Goal: Task Accomplishment & Management: Manage account settings

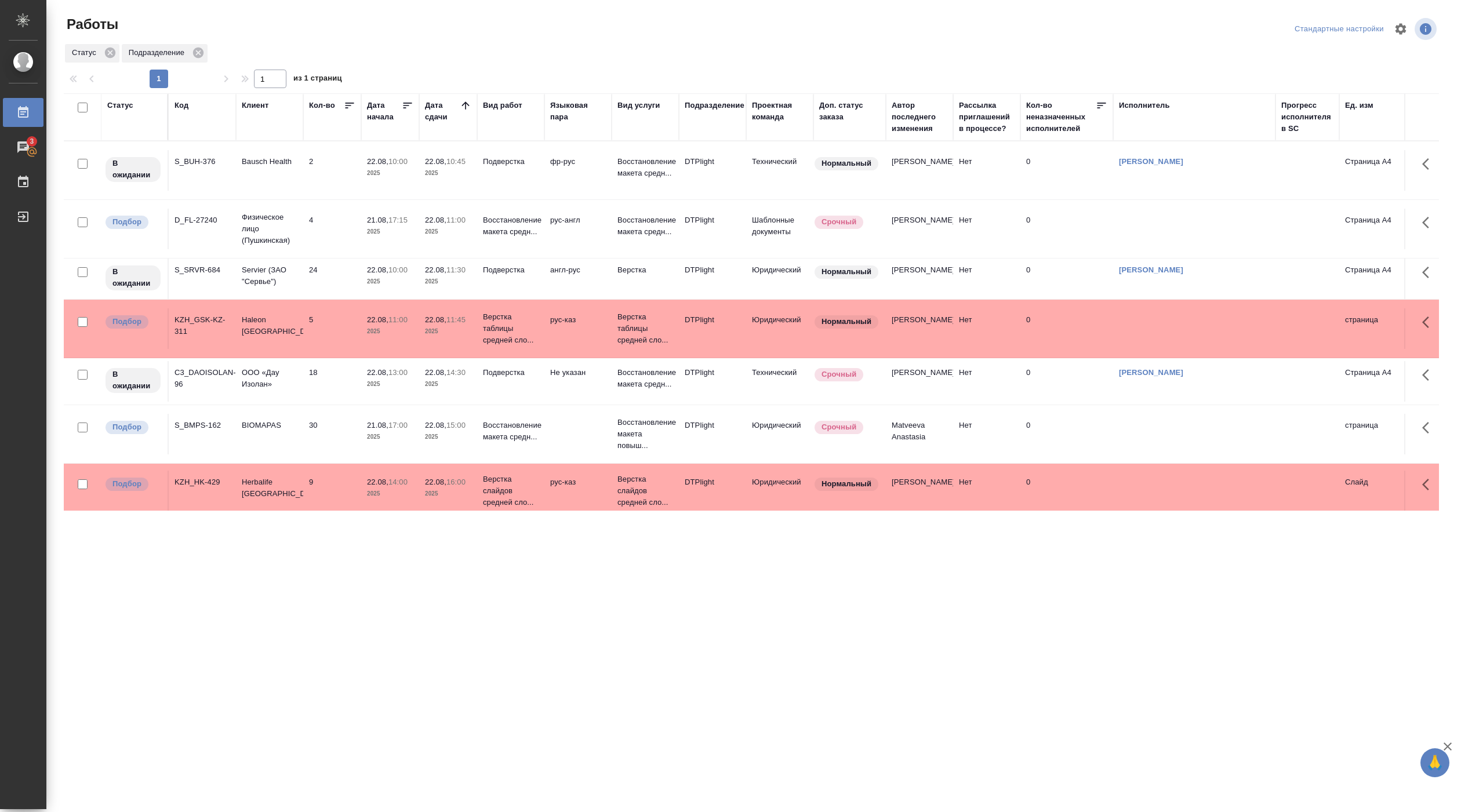
drag, startPoint x: 513, startPoint y: 593, endPoint x: 468, endPoint y: 549, distance: 62.9
click at [465, 556] on div ".cls-1 fill:#fff; AWATERA [PERSON_NAME] Работы 3 Чаты График Выйти Работы Станд…" at bounding box center [730, 406] width 1461 height 812
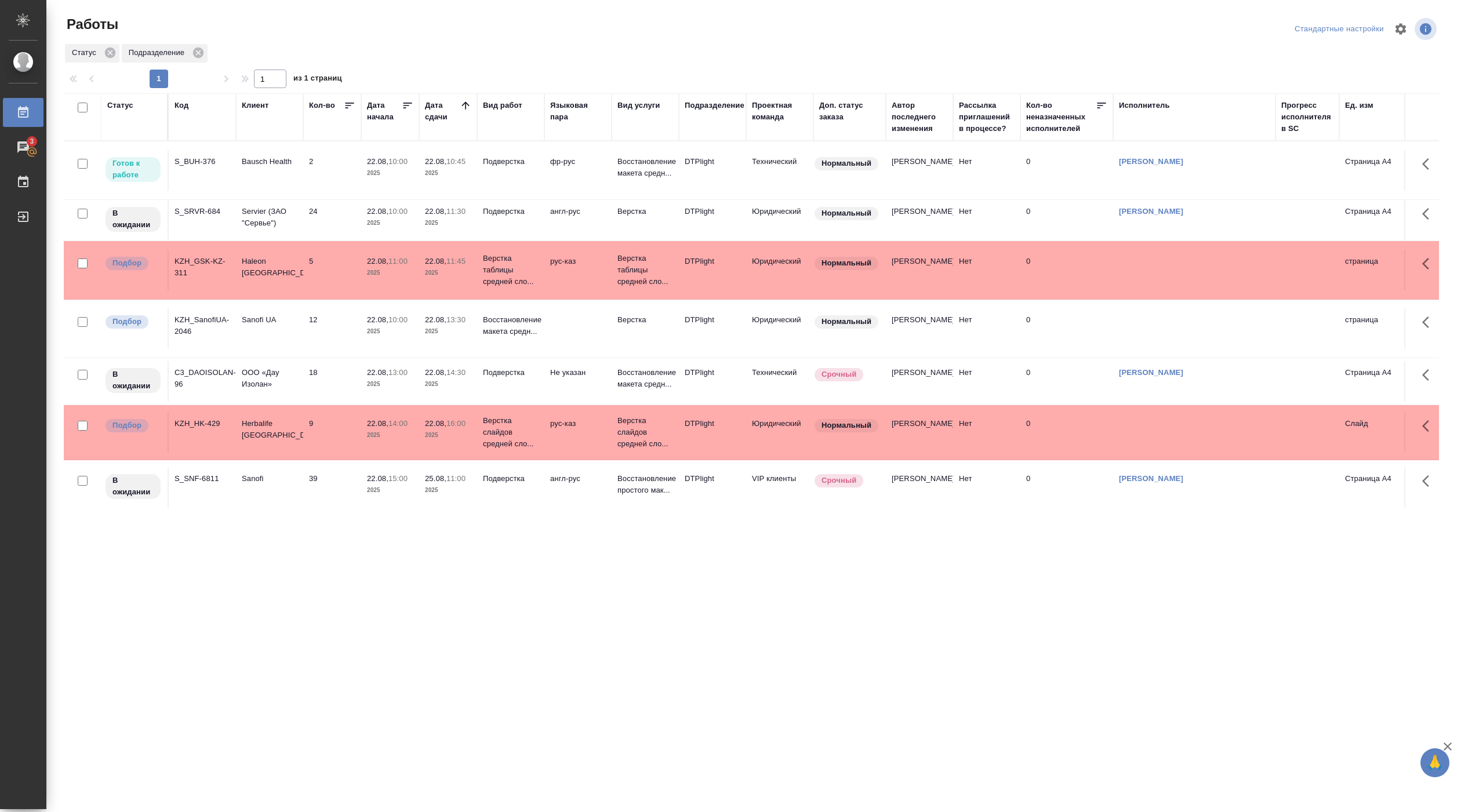
click at [398, 175] on p "2025" at bounding box center [390, 173] width 46 height 12
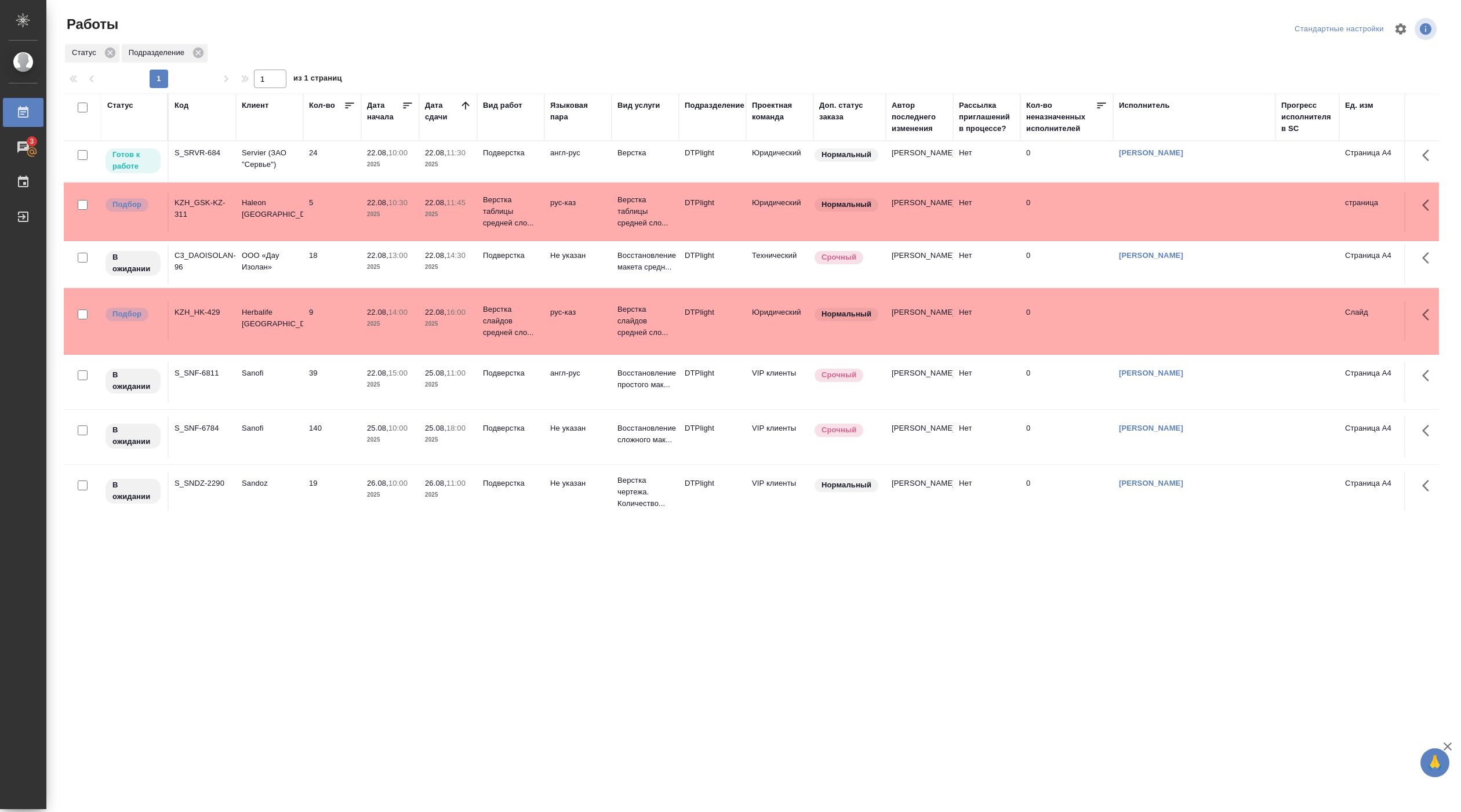
click at [322, 164] on td "24" at bounding box center [332, 162] width 58 height 41
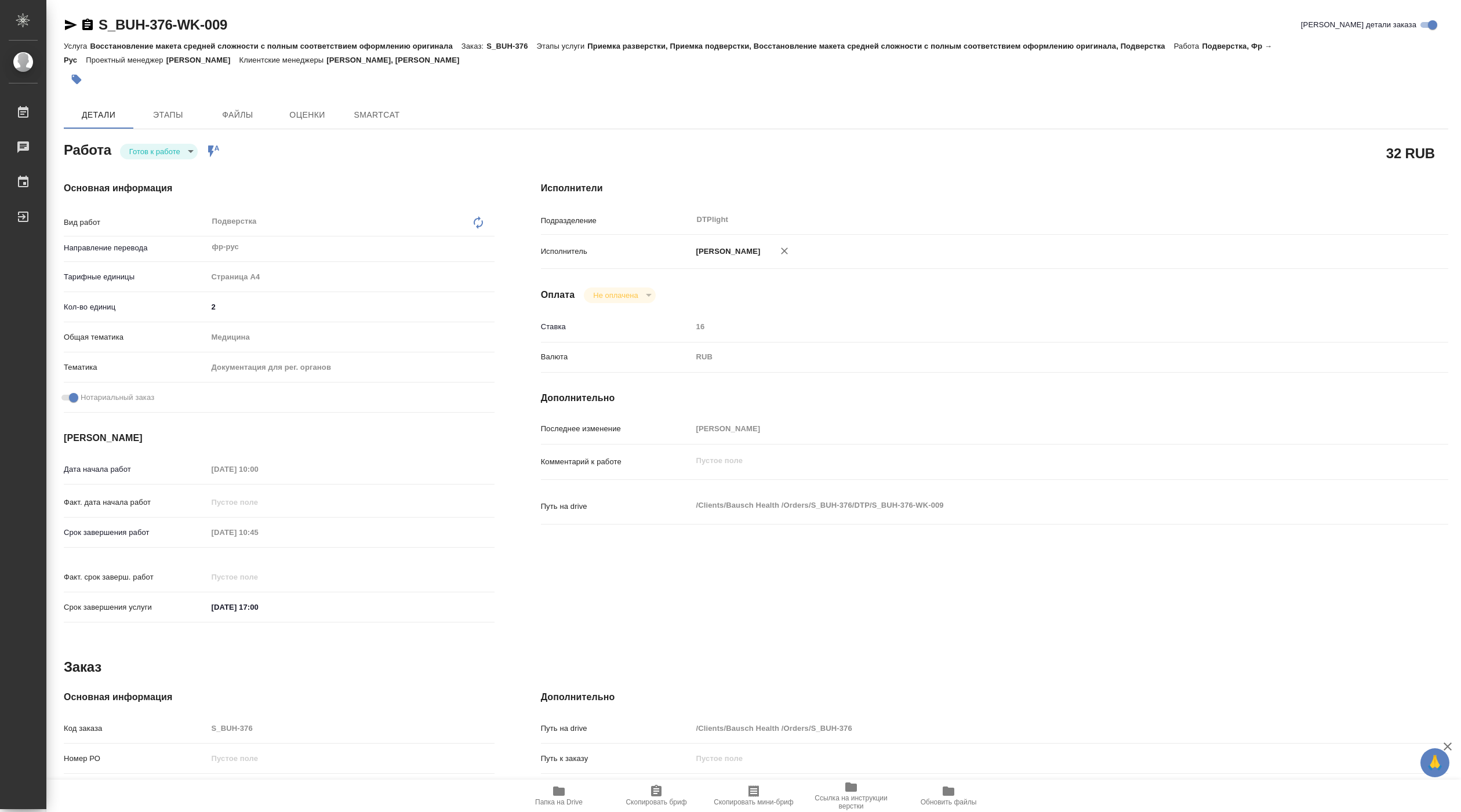
type textarea "x"
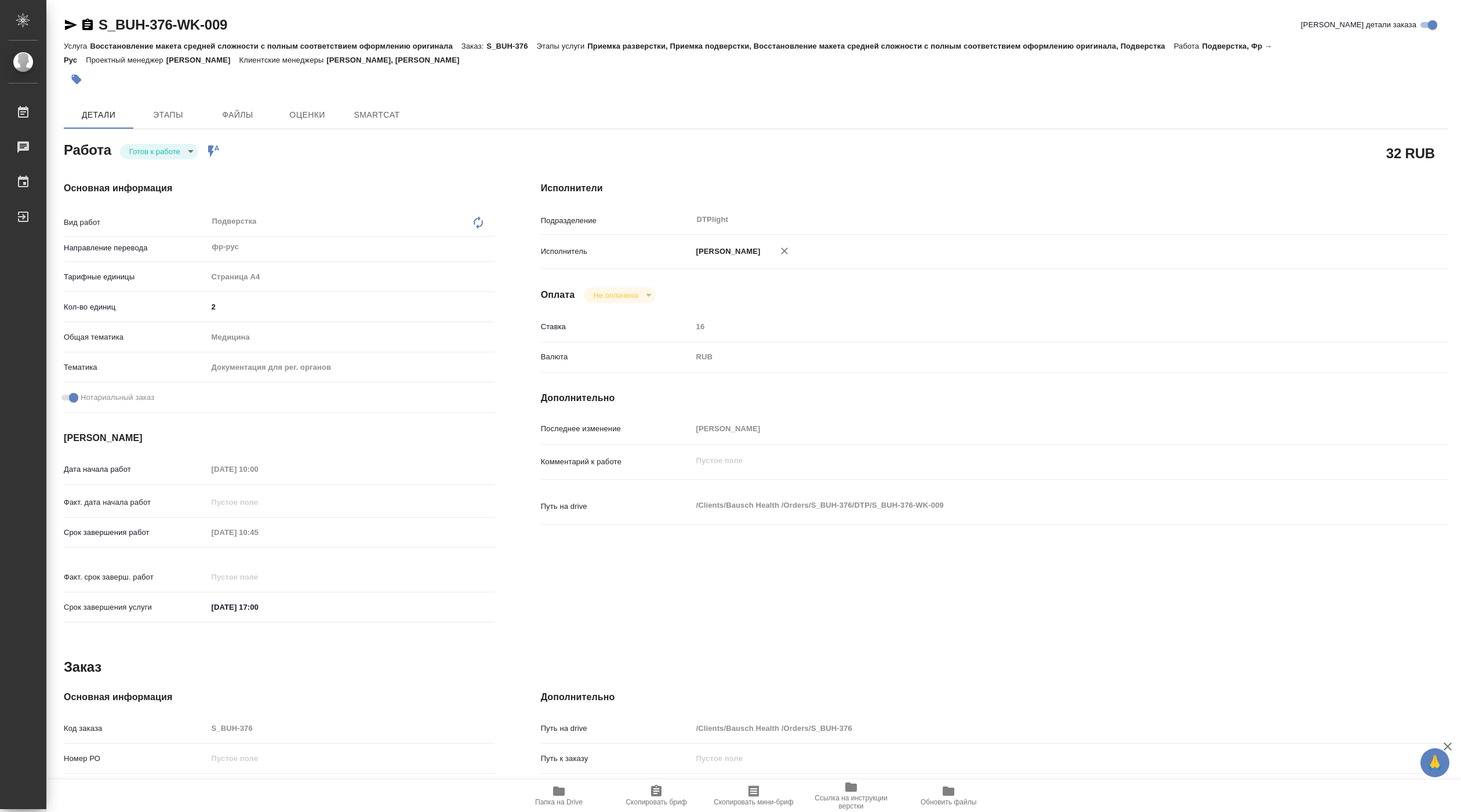
type textarea "x"
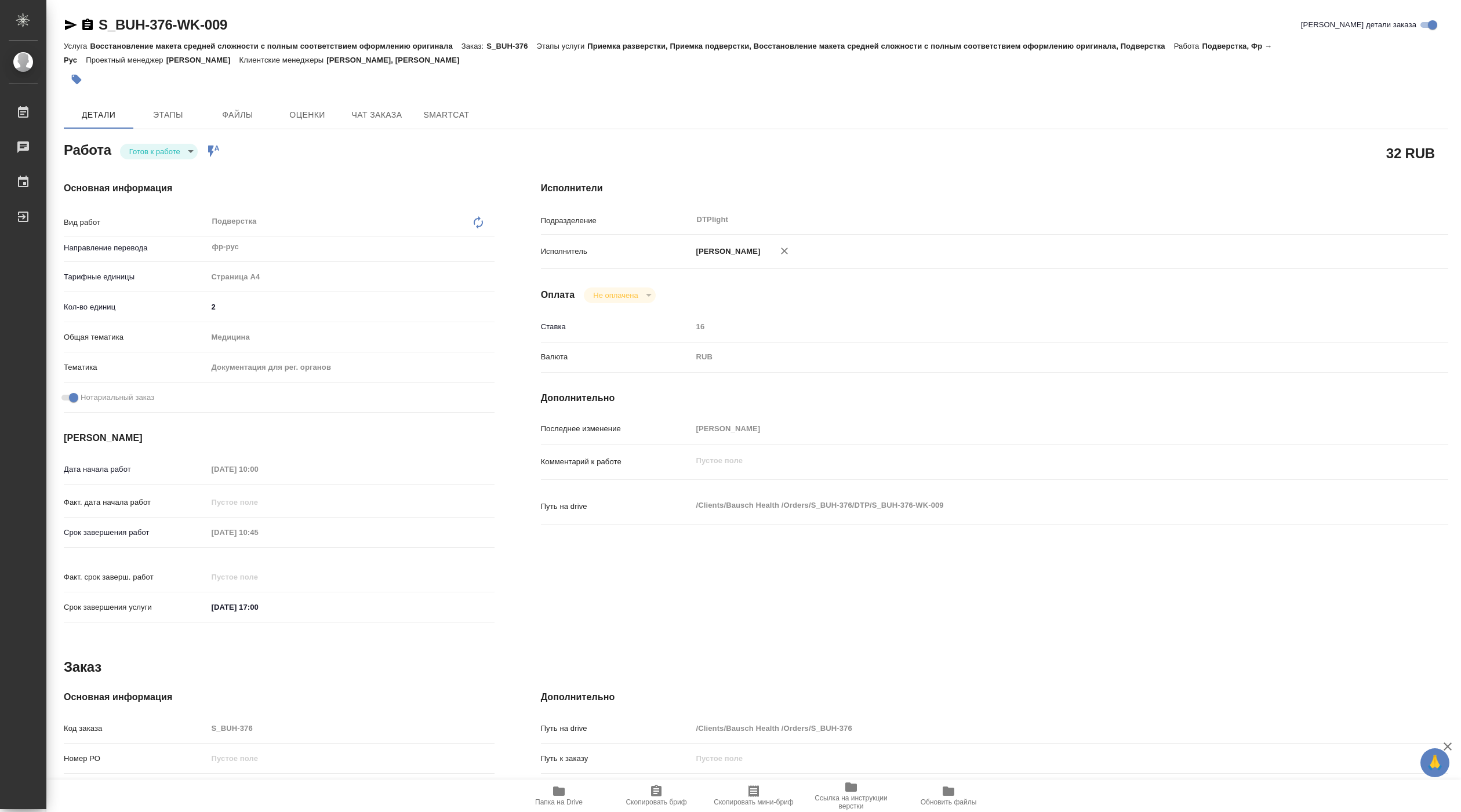
type textarea "x"
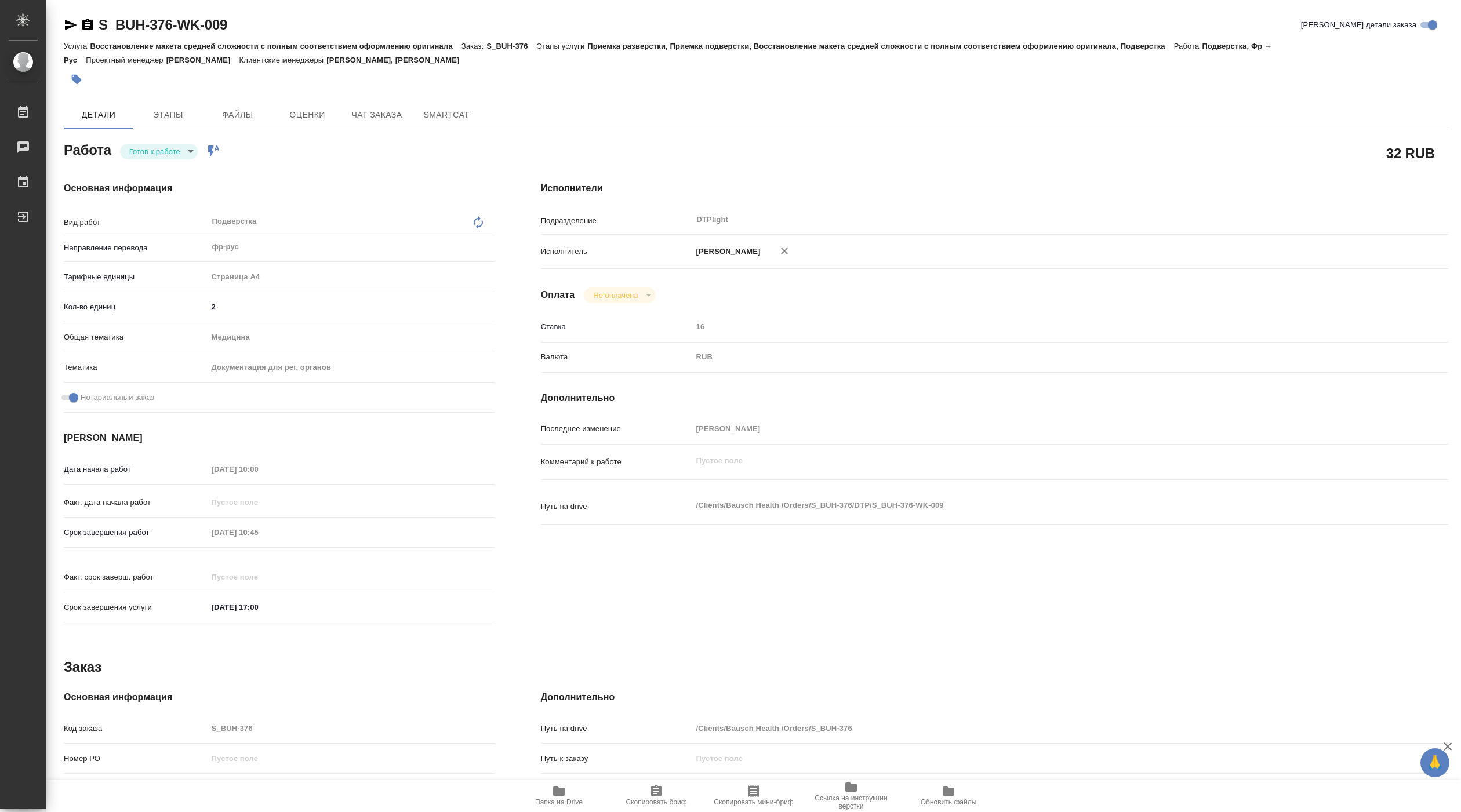
type textarea "x"
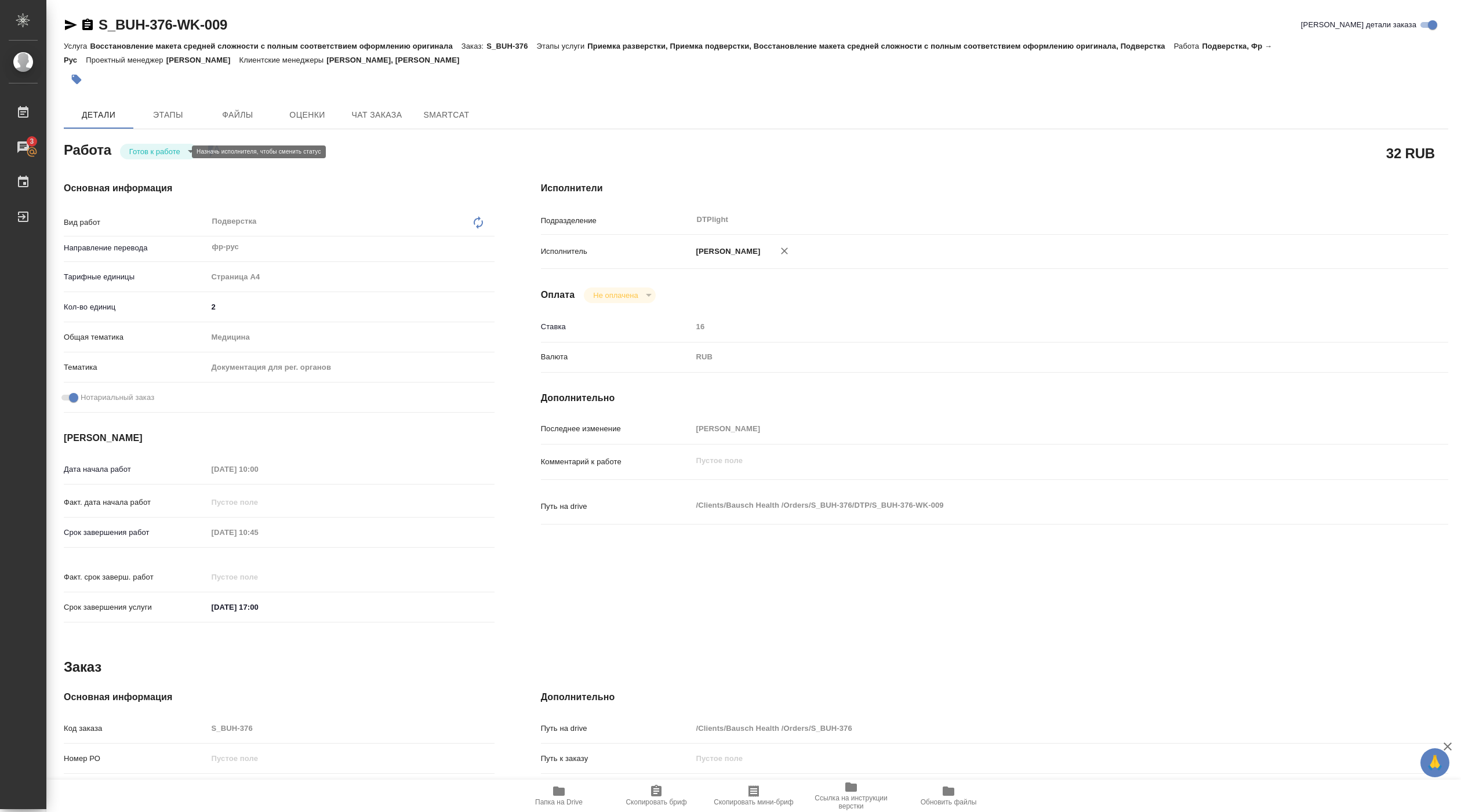
click at [178, 152] on body "🙏 .cls-1 fill:#fff; AWATERA Pankina Anna Работы 3 Чаты График Выйти S_BUH-376-W…" at bounding box center [730, 406] width 1461 height 812
click at [169, 152] on li "В работе" at bounding box center [159, 152] width 78 height 19
type textarea "x"
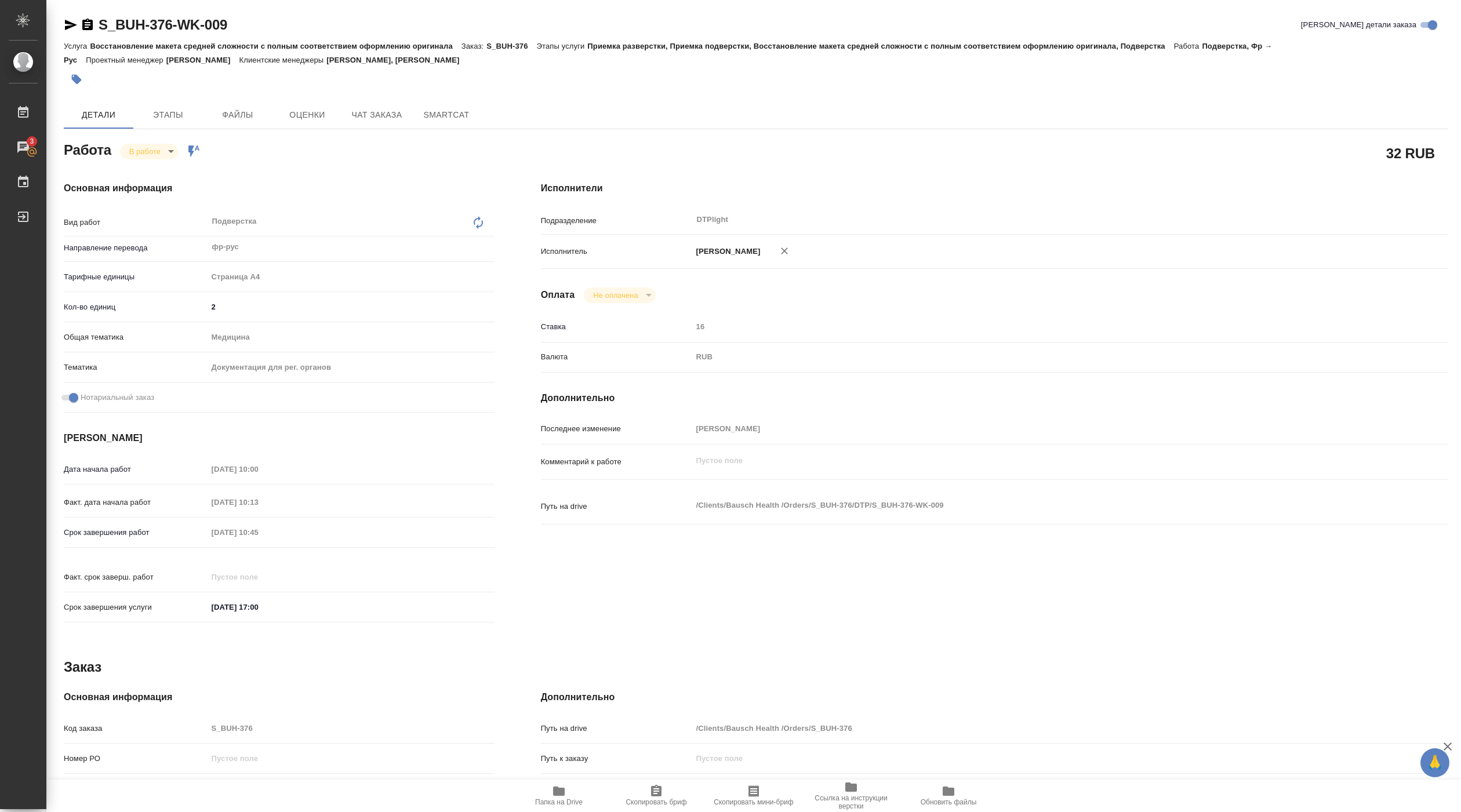
type textarea "x"
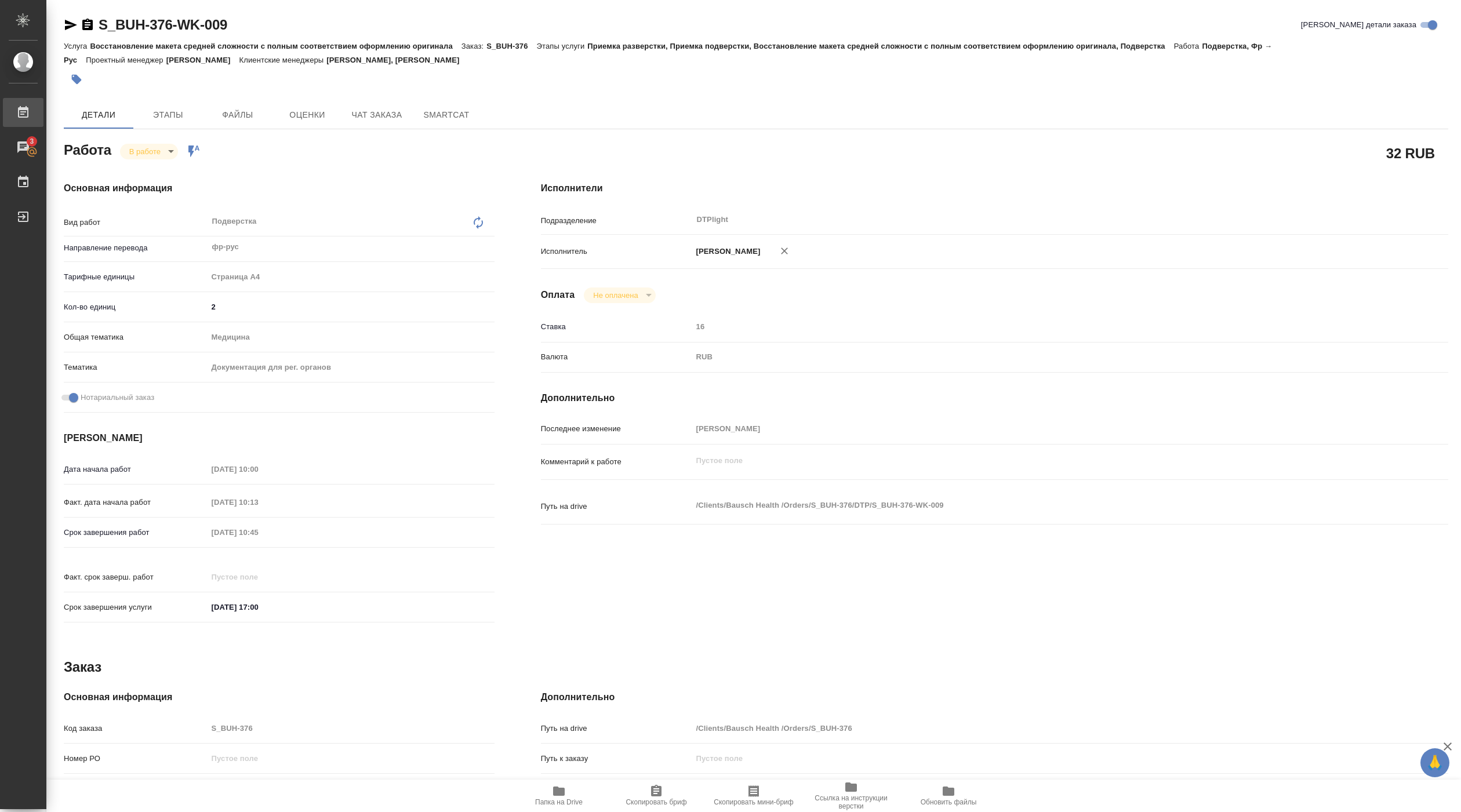
type textarea "x"
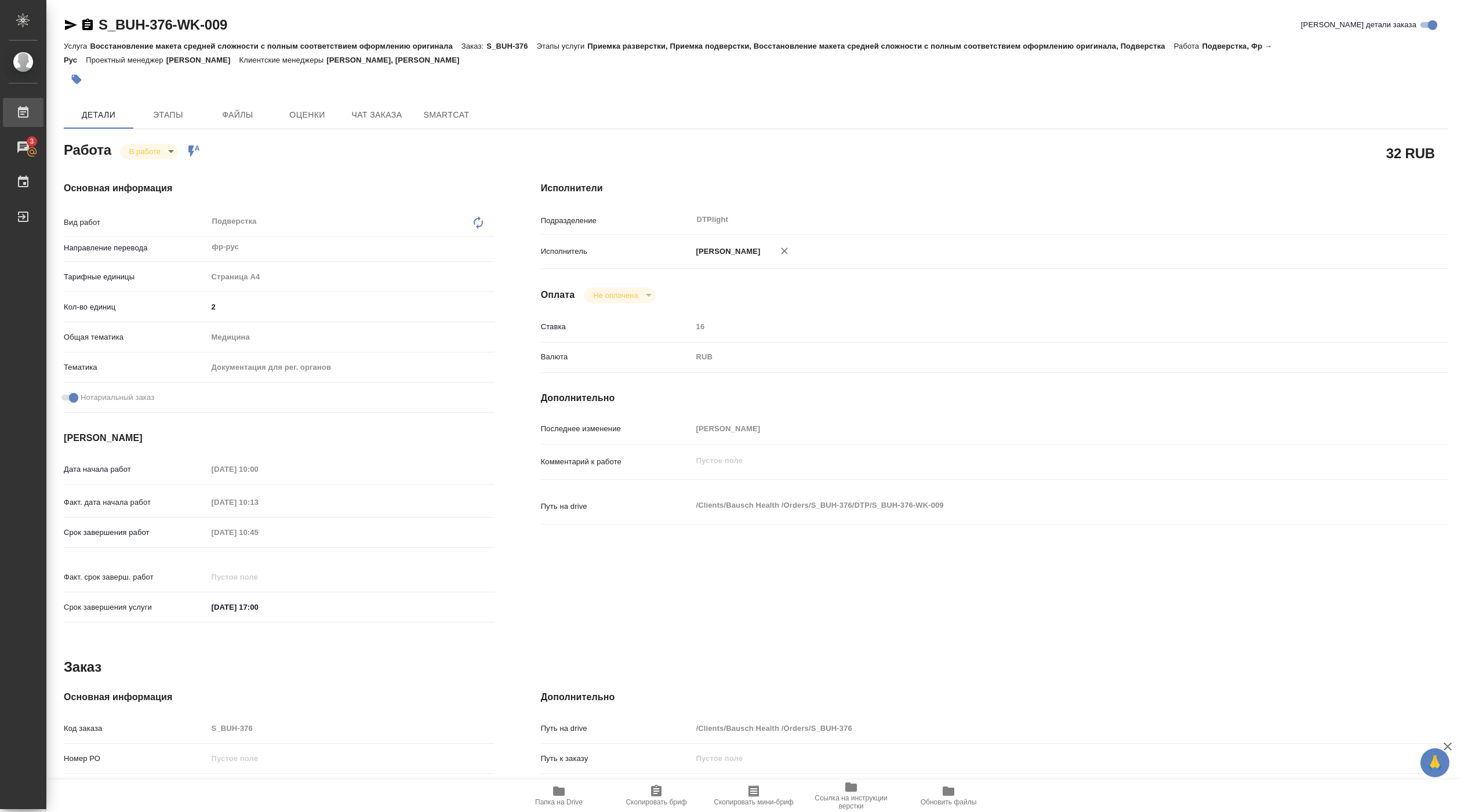
type textarea "x"
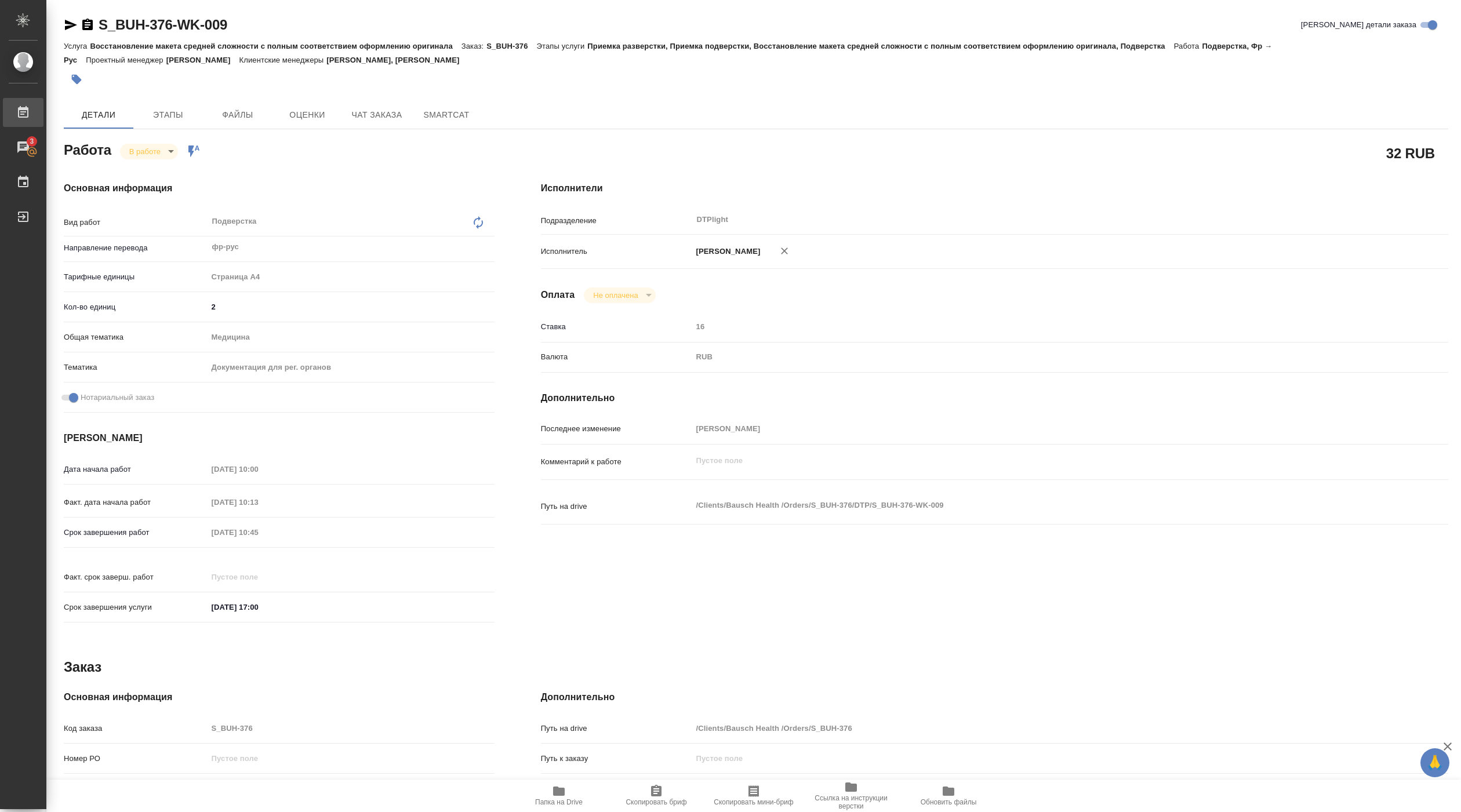
type textarea "x"
click at [817, 174] on div "Исполнители Подразделение DTPlight ​ Исполнитель Панькина Анна Сергеевна Оплата…" at bounding box center [994, 406] width 954 height 495
click at [344, 150] on div "Работа В работе inProgress Работа включена в последовательность" at bounding box center [279, 149] width 431 height 21
click at [564, 795] on icon "button" at bounding box center [559, 791] width 14 height 14
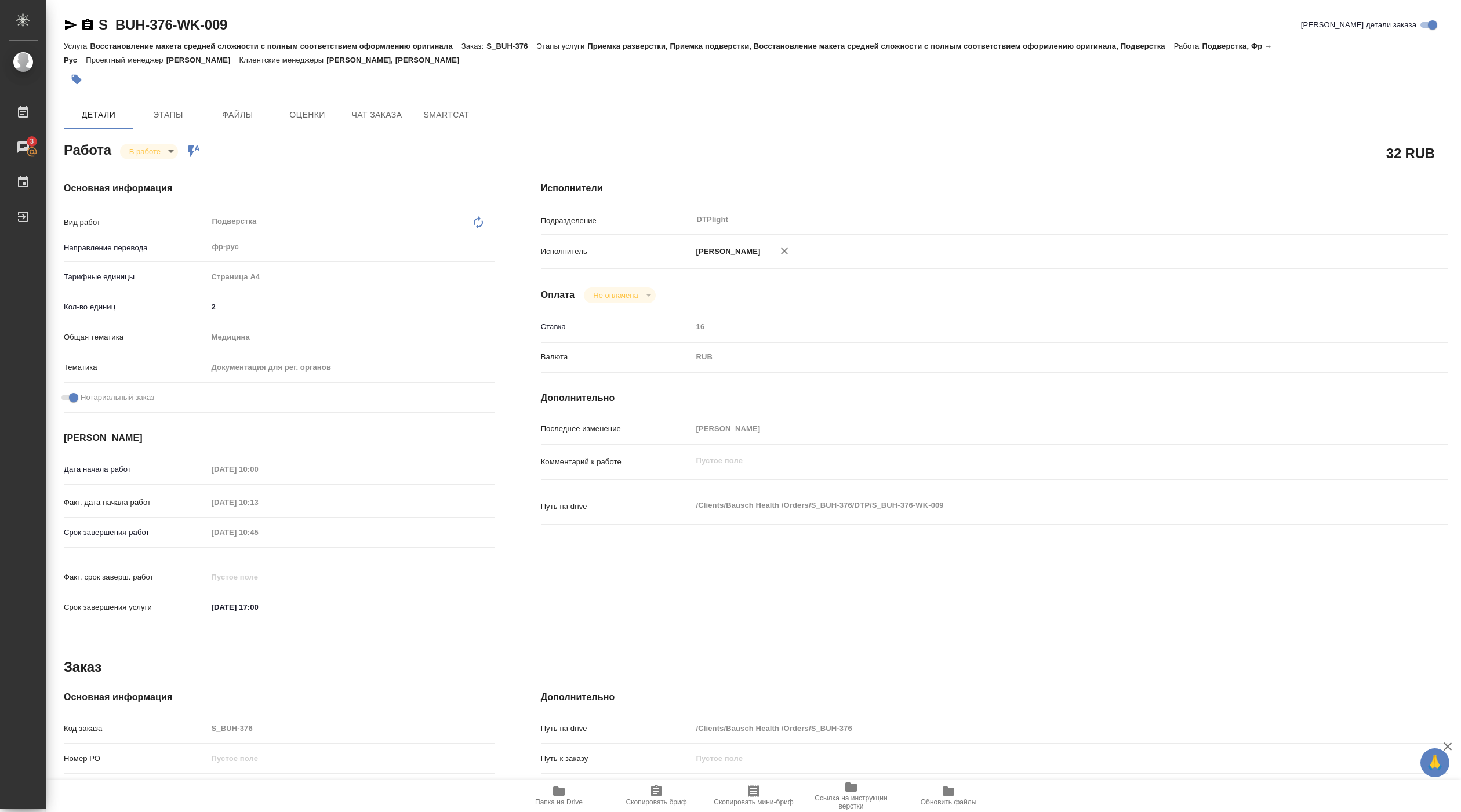
click at [576, 781] on button "Папка на Drive" at bounding box center [558, 795] width 97 height 33
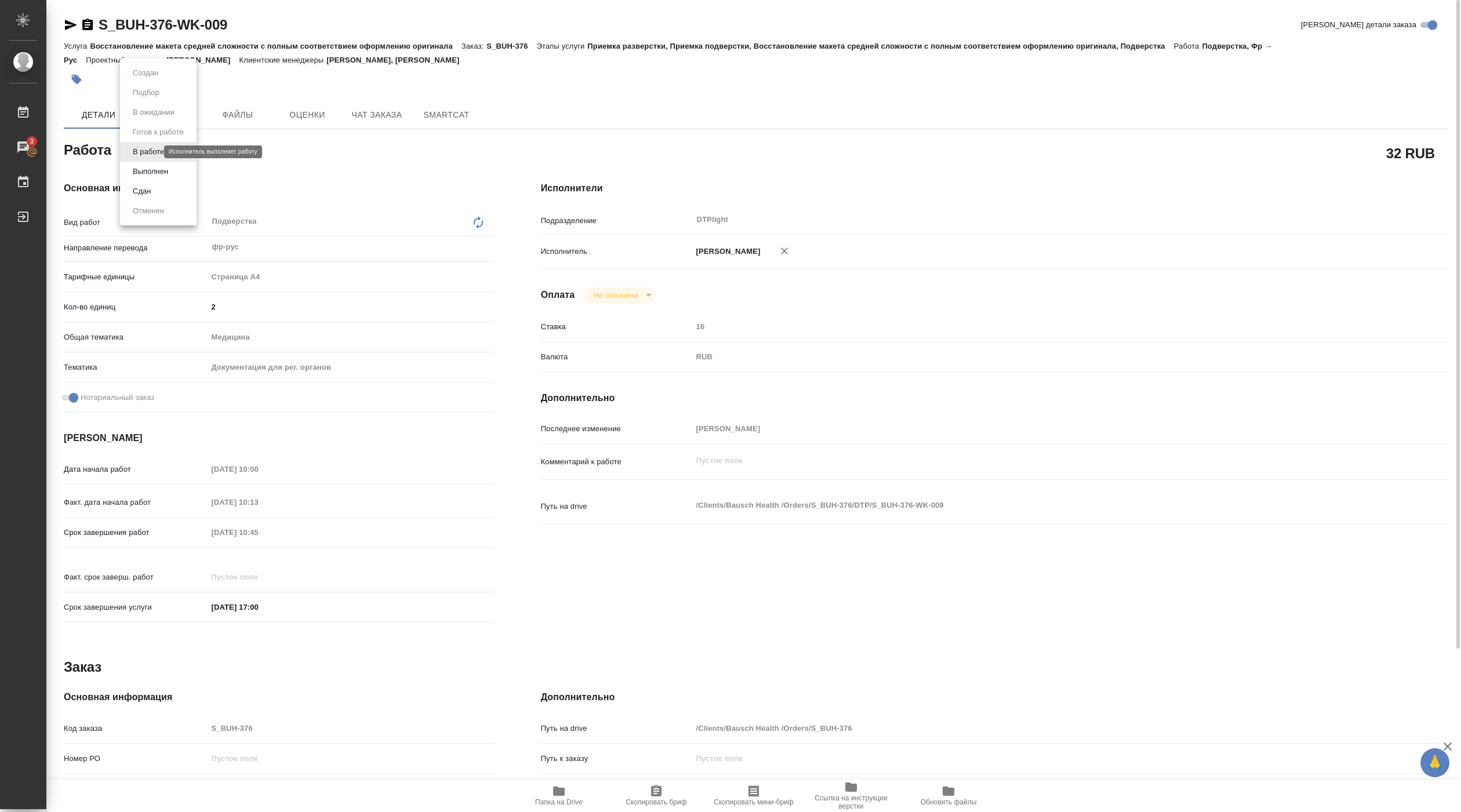
click at [139, 150] on body "🙏 .cls-1 fill:#fff; AWATERA Pankina Anna Работы 3 Чаты График Выйти S_BUH-376-W…" at bounding box center [730, 406] width 1461 height 812
click at [143, 168] on button "Выполнен" at bounding box center [150, 171] width 42 height 12
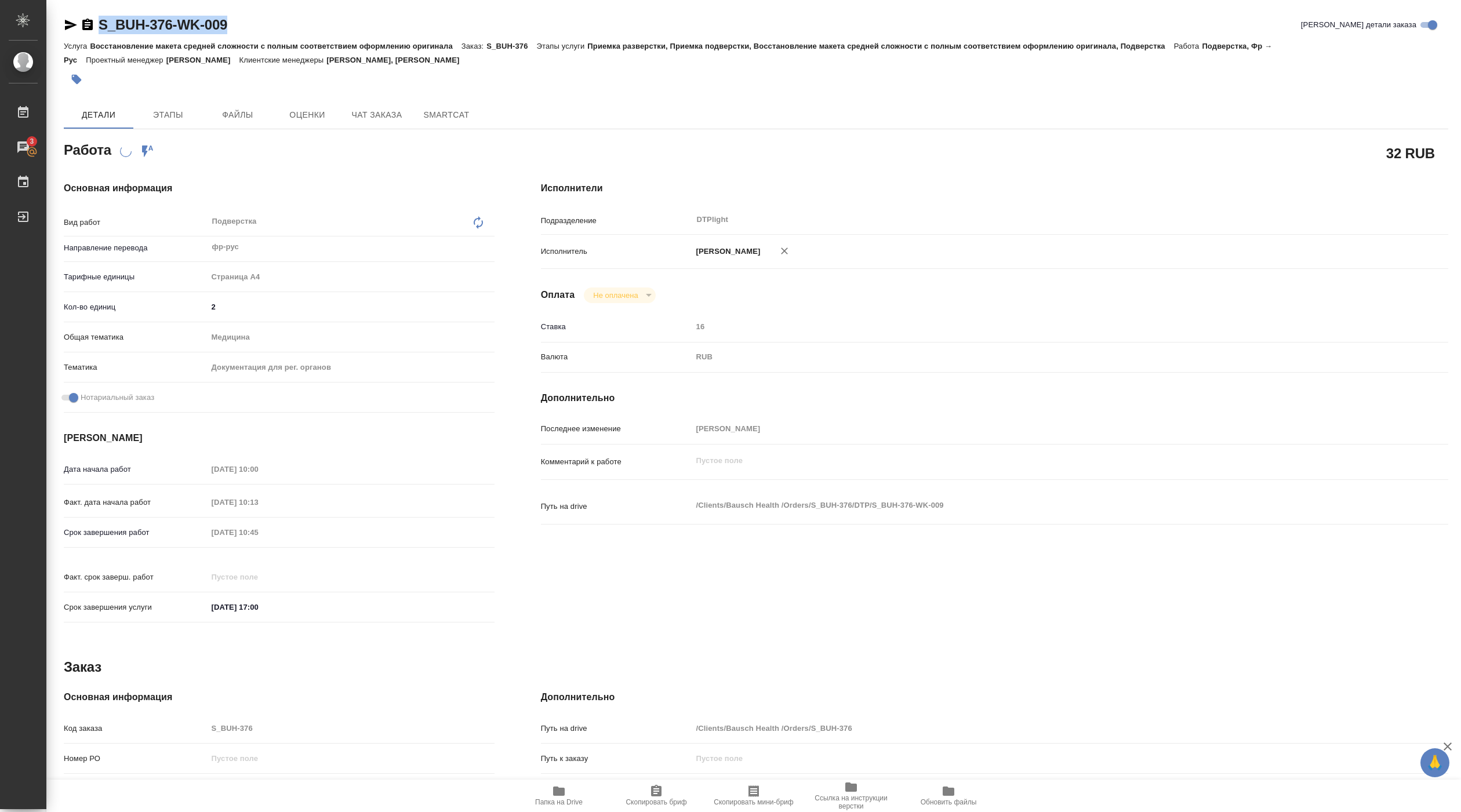
drag, startPoint x: 94, startPoint y: 37, endPoint x: 257, endPoint y: 23, distance: 163.6
click at [257, 23] on div "S_BUH-376-WK-009 Кратко детали заказа" at bounding box center [756, 27] width 1385 height 23
copy link "S_BUH-376-WK-009"
type textarea "x"
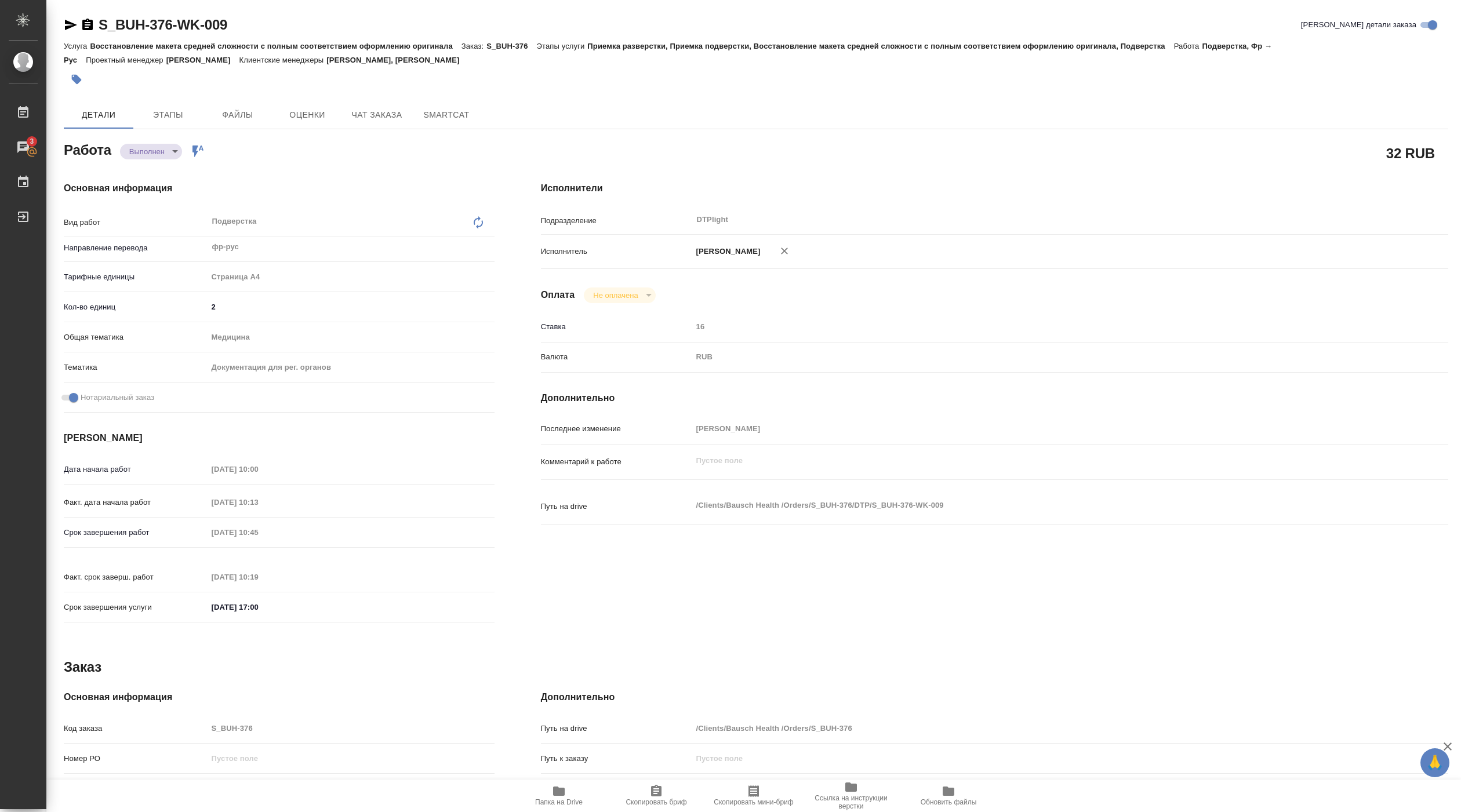
type textarea "x"
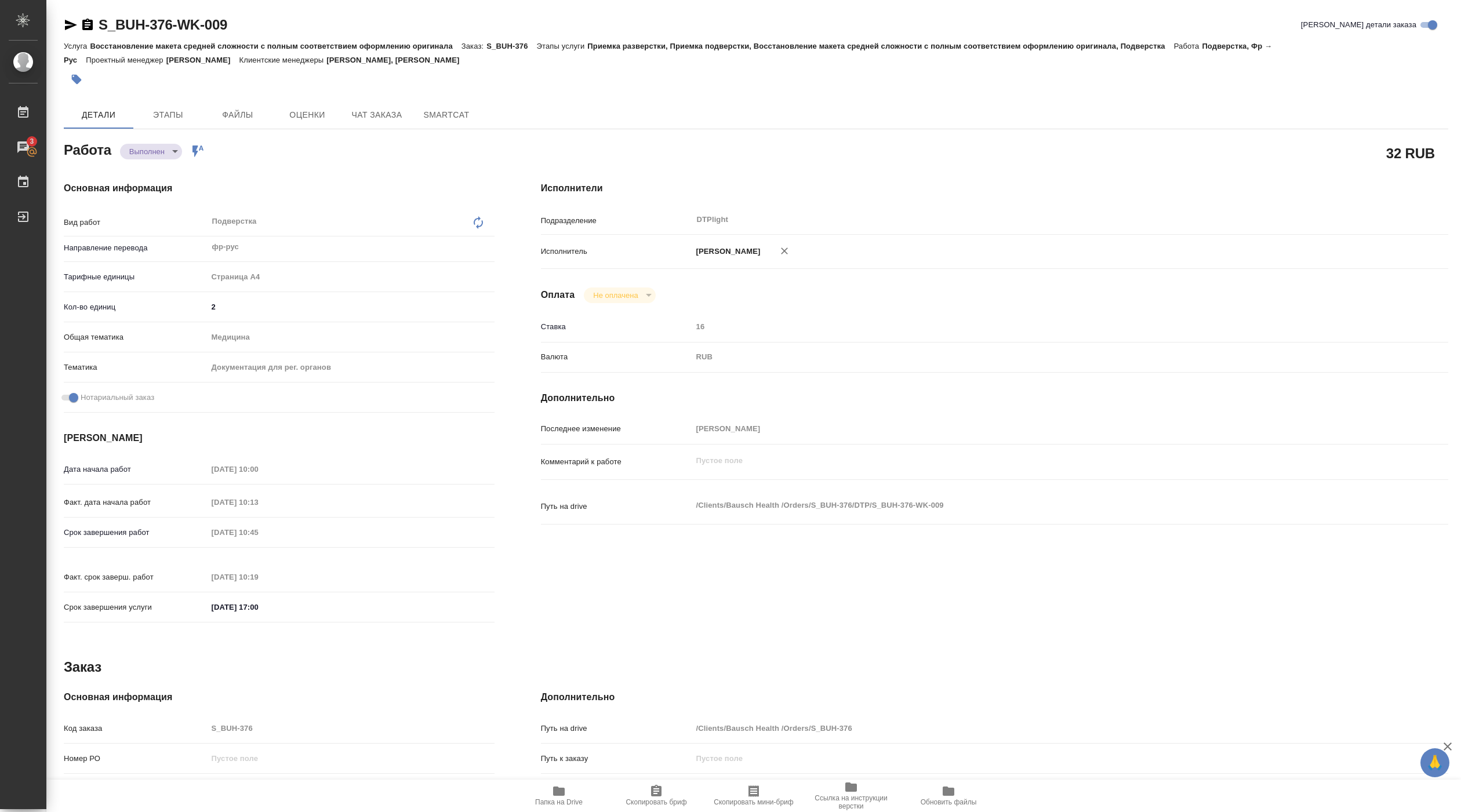
type textarea "x"
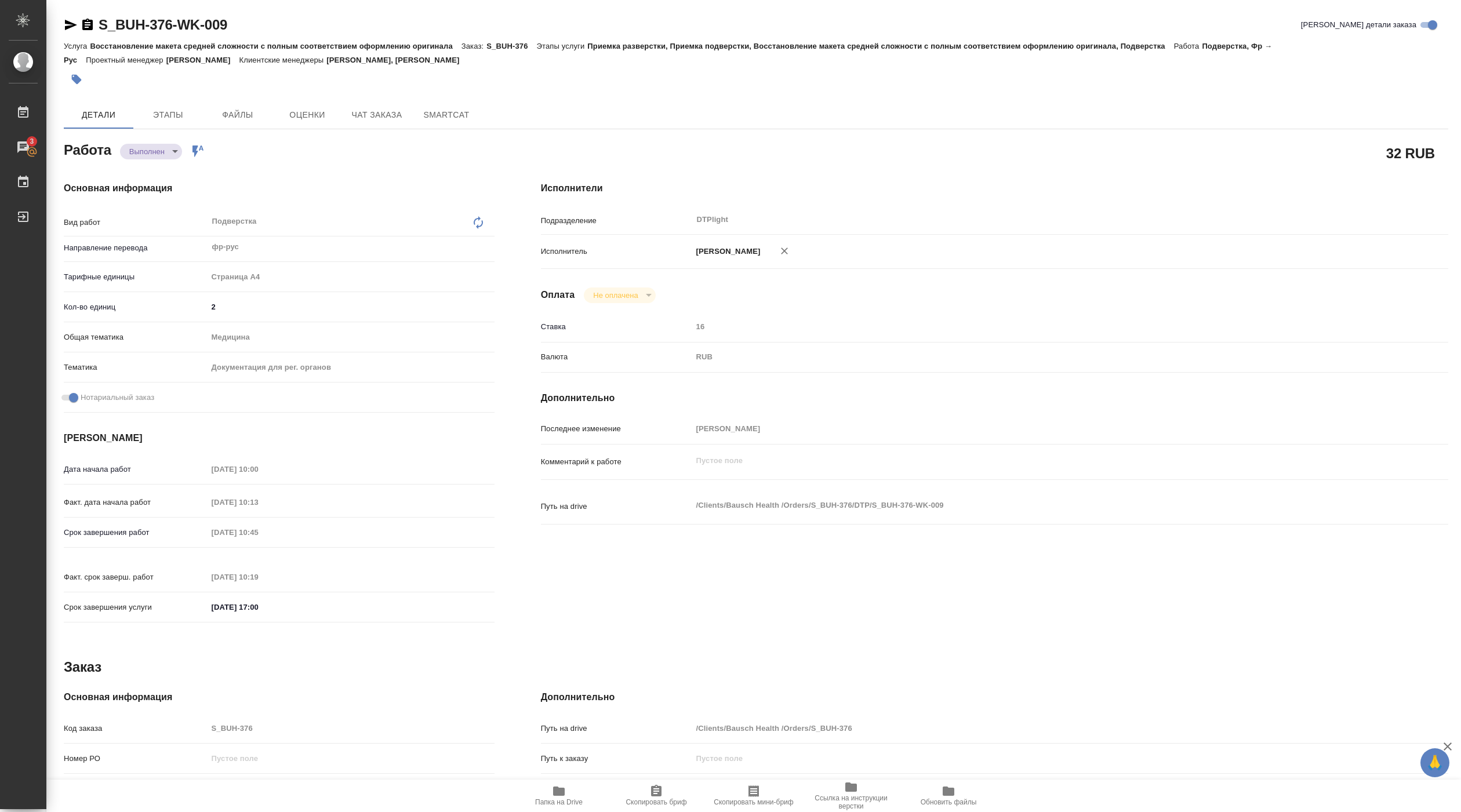
type textarea "x"
click at [291, 158] on div "Основная информация Вид работ Подверстка x ​ Направление перевода фр-рус ​ Тари…" at bounding box center [280, 406] width 477 height 495
type textarea "x"
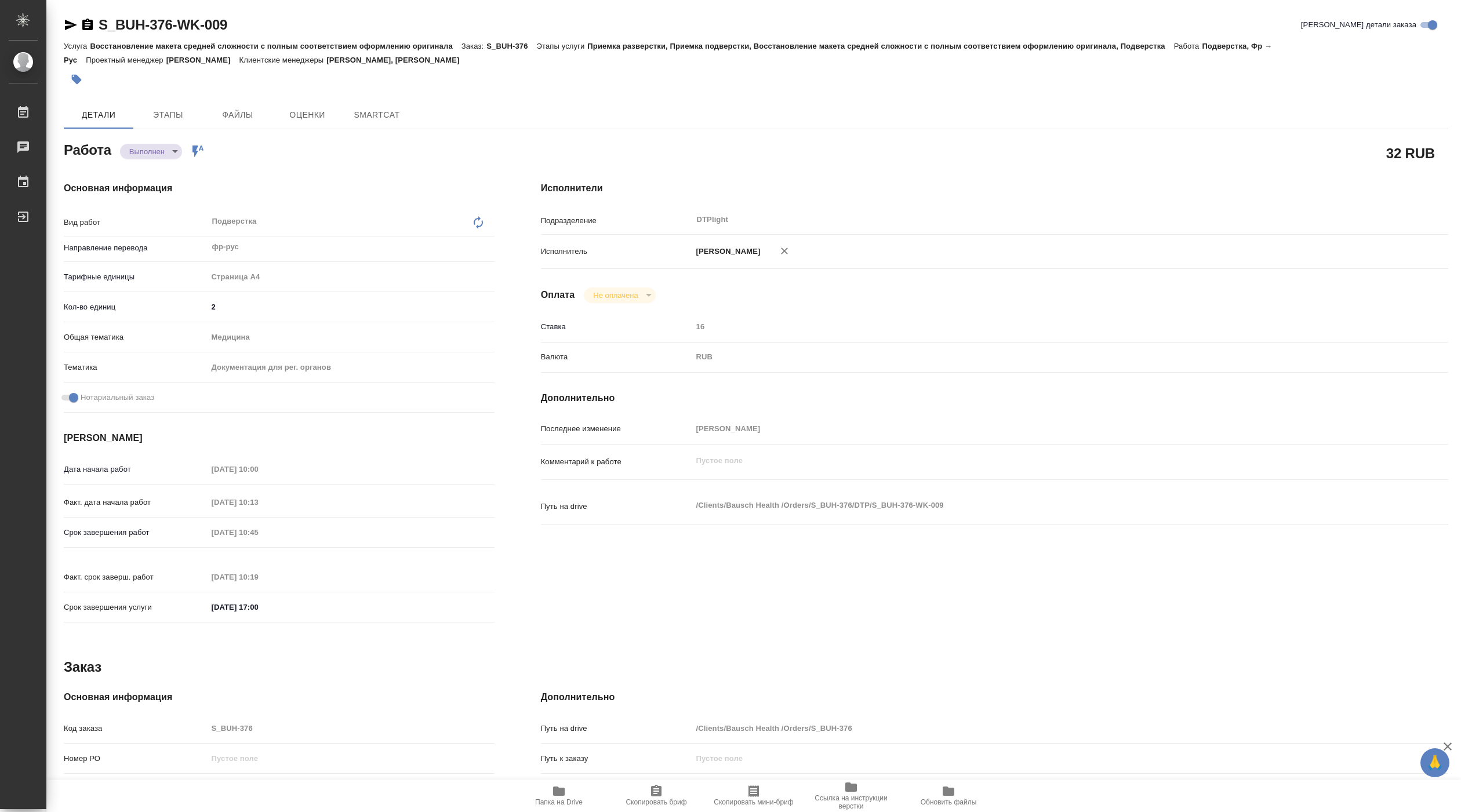
type textarea "x"
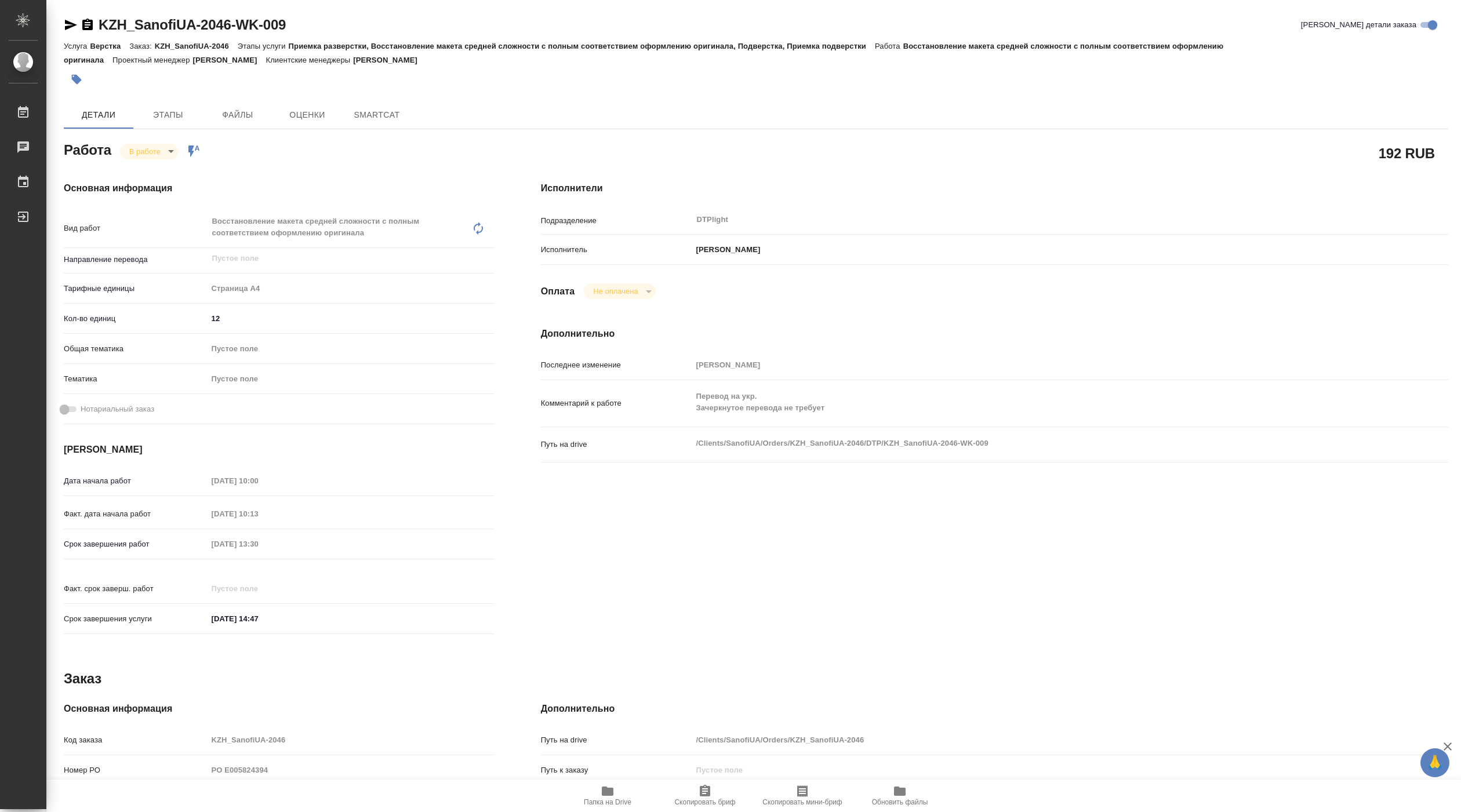
type textarea "x"
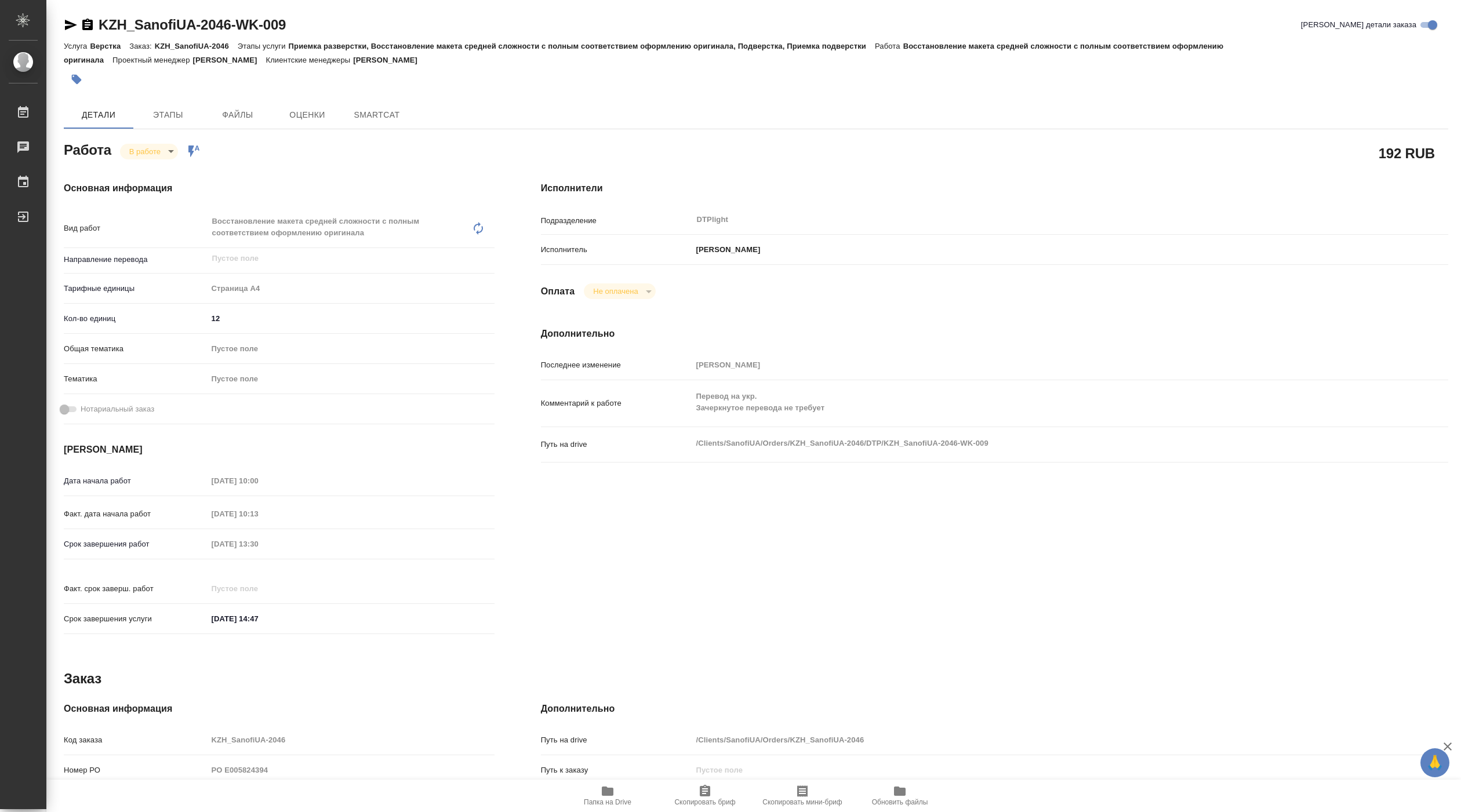
type textarea "x"
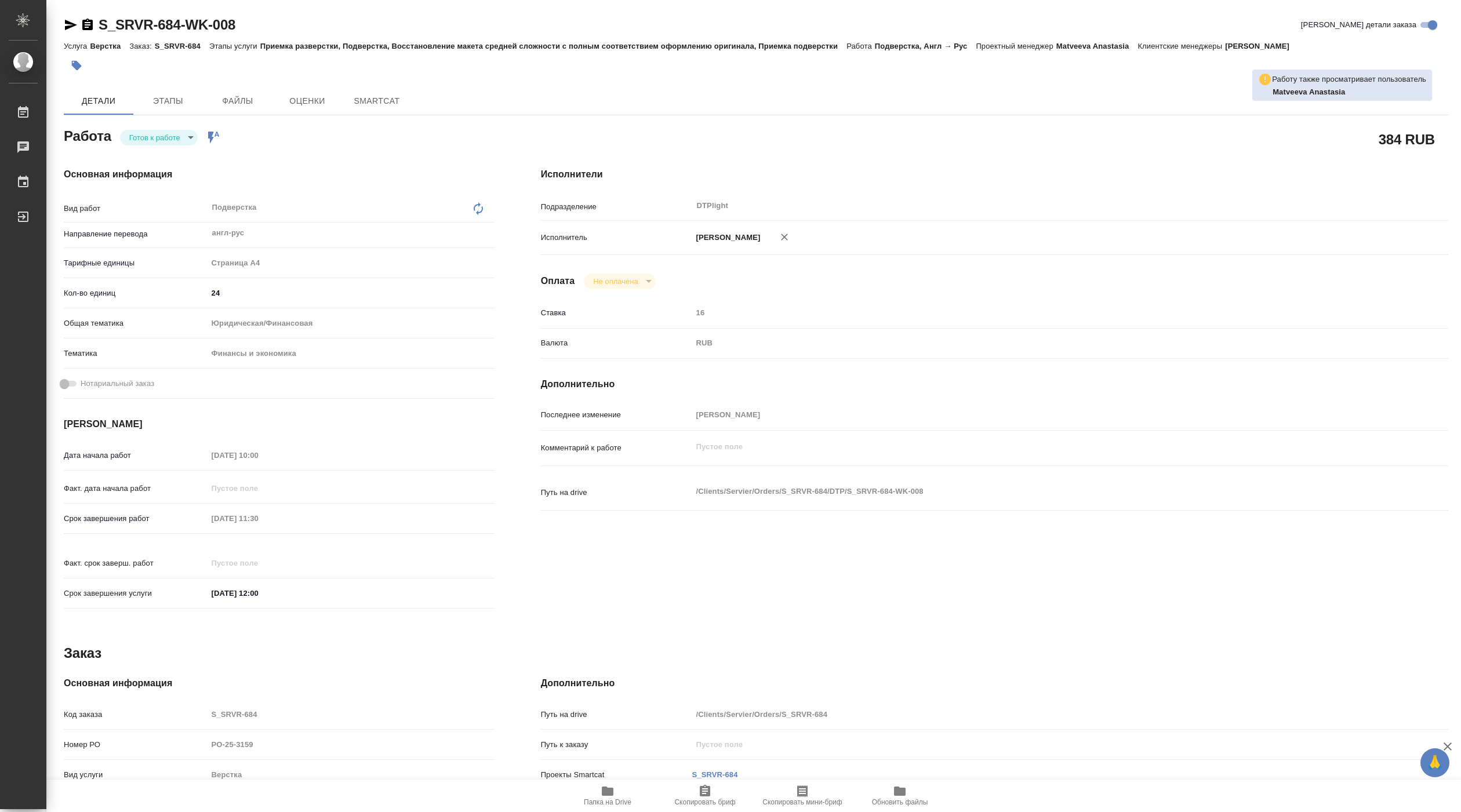
type textarea "x"
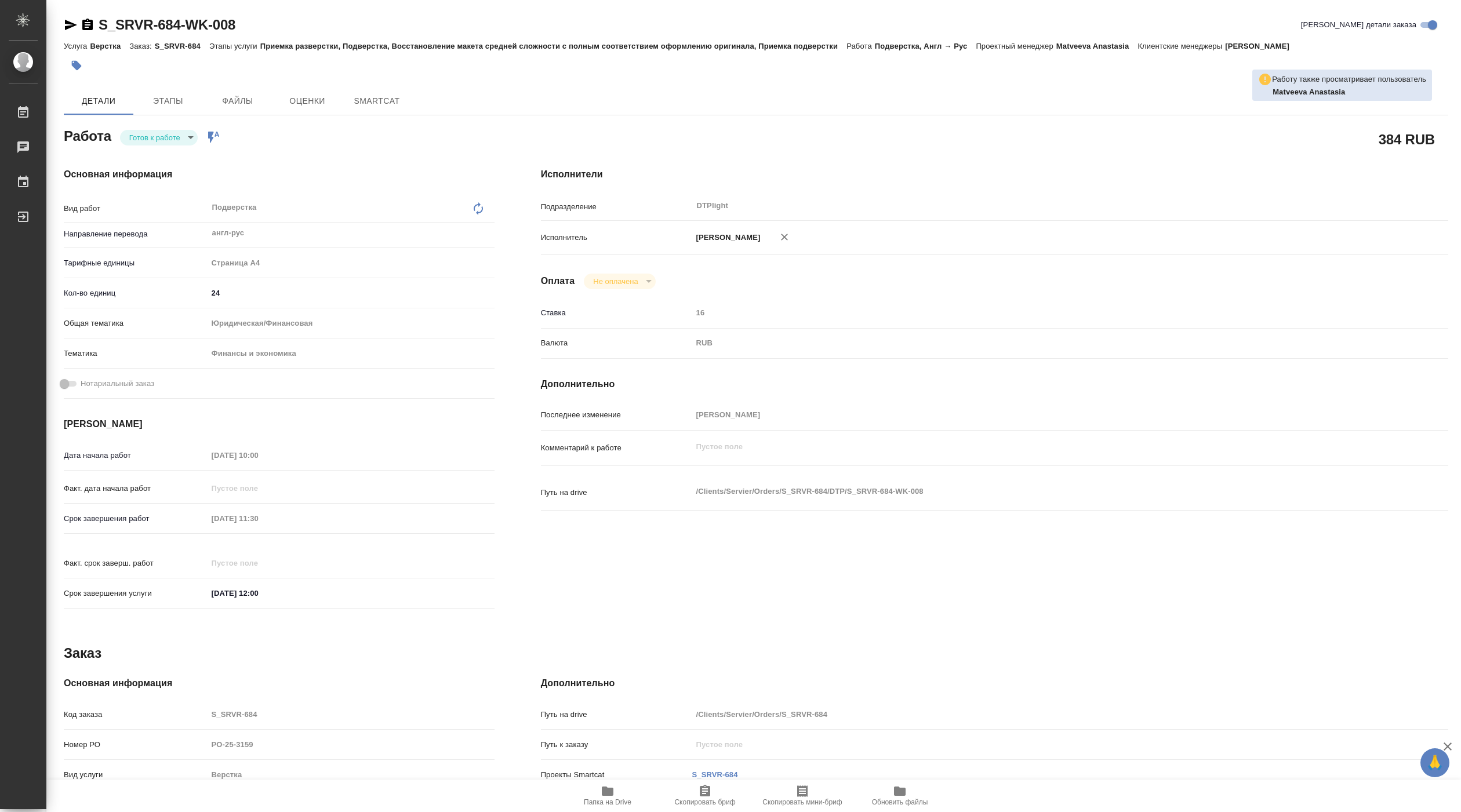
type textarea "x"
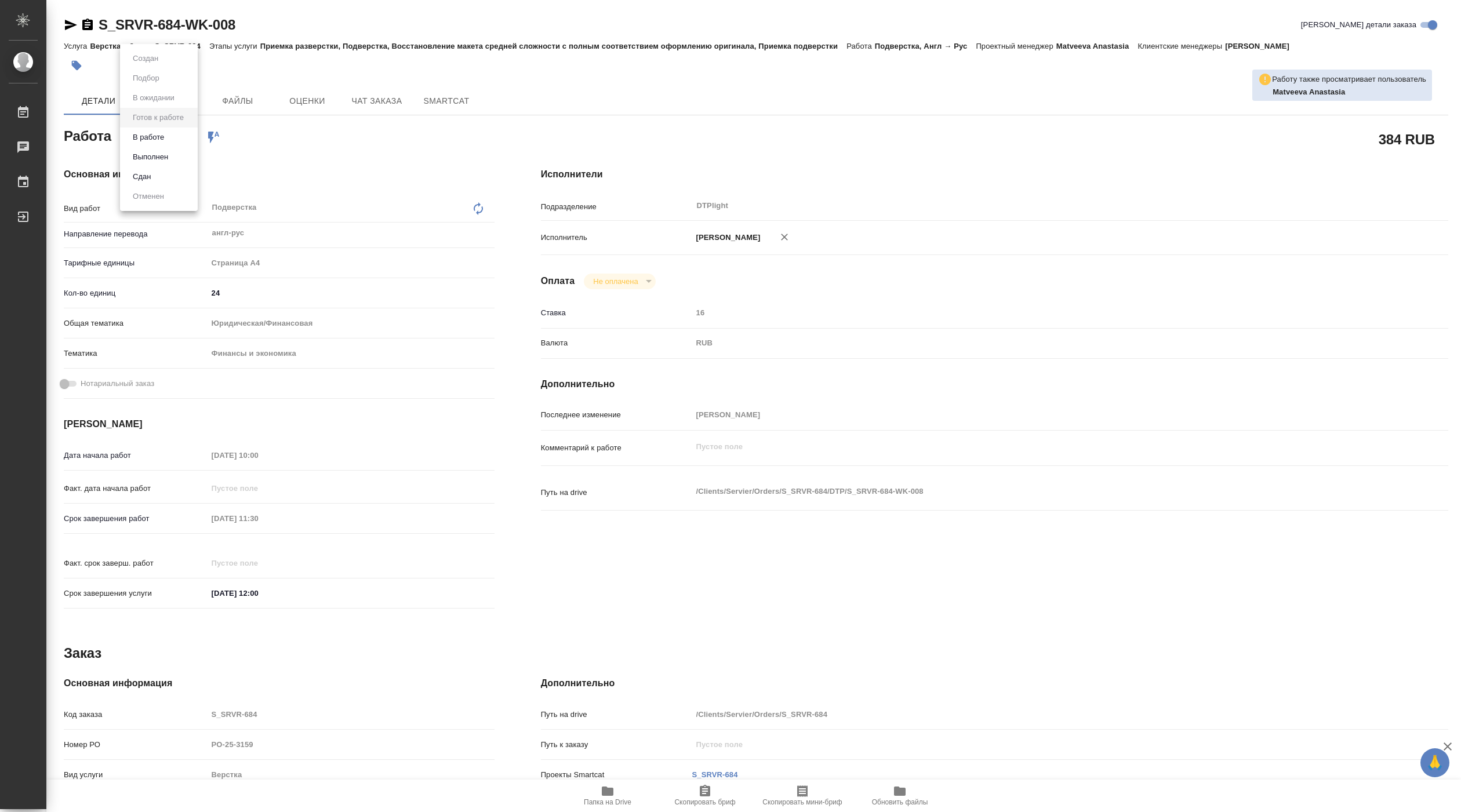
click at [172, 135] on body "🙏 .cls-1 fill:#fff; AWATERA [PERSON_NAME] Чаты График Выйти S_SRVR-684-WK-008 К…" at bounding box center [730, 406] width 1461 height 812
type textarea "x"
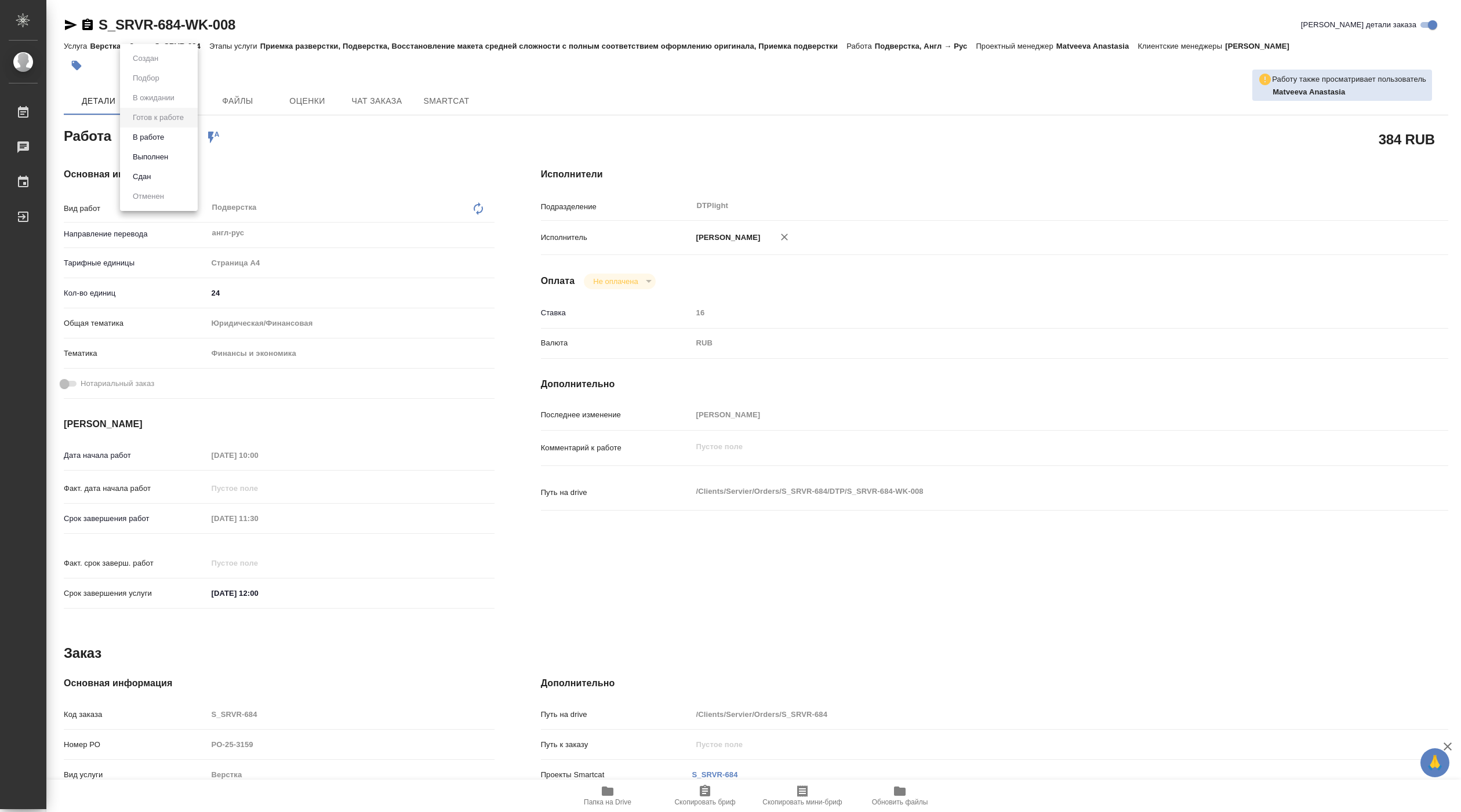
type textarea "x"
click at [171, 134] on li "В работе" at bounding box center [159, 137] width 78 height 19
type textarea "x"
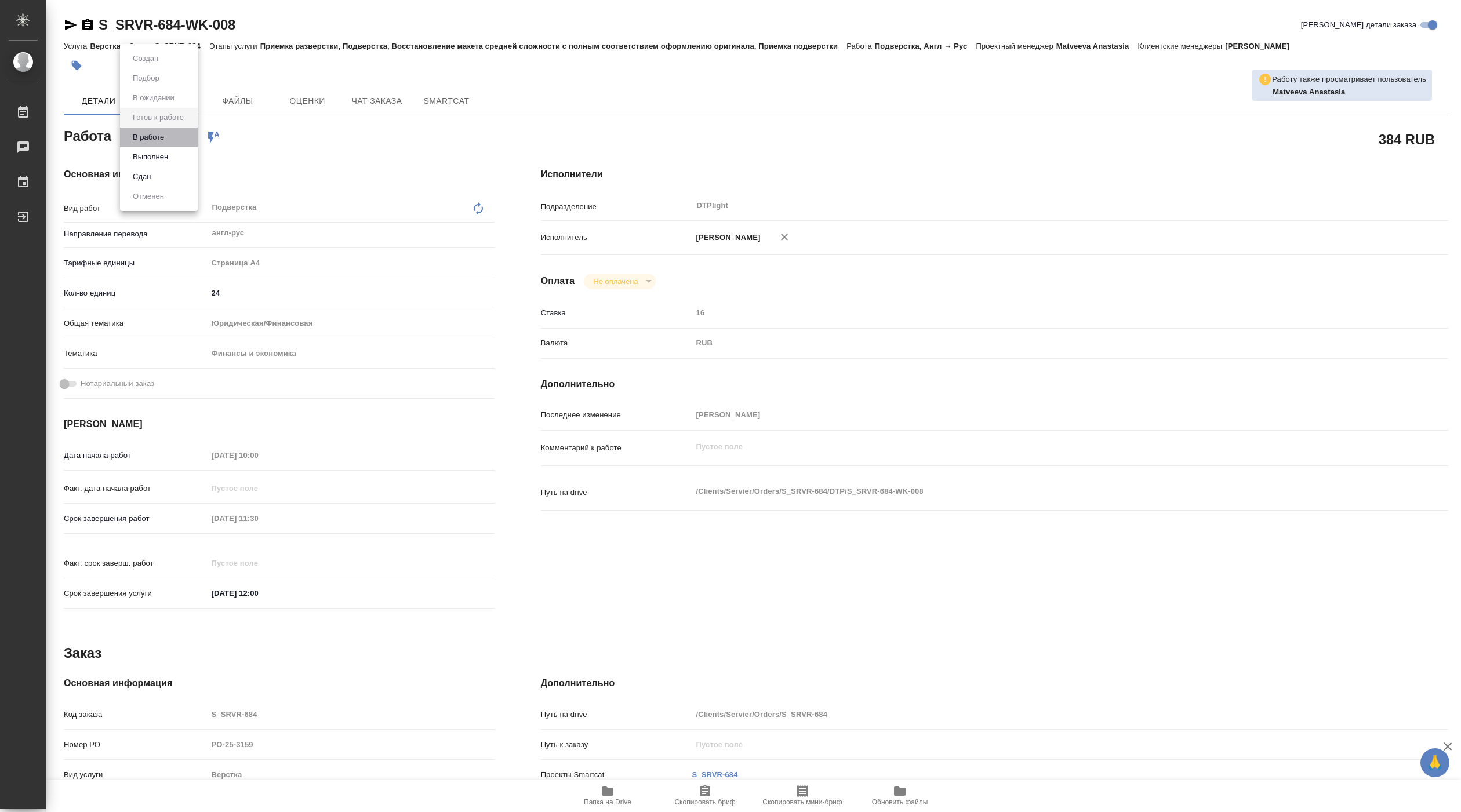
type textarea "x"
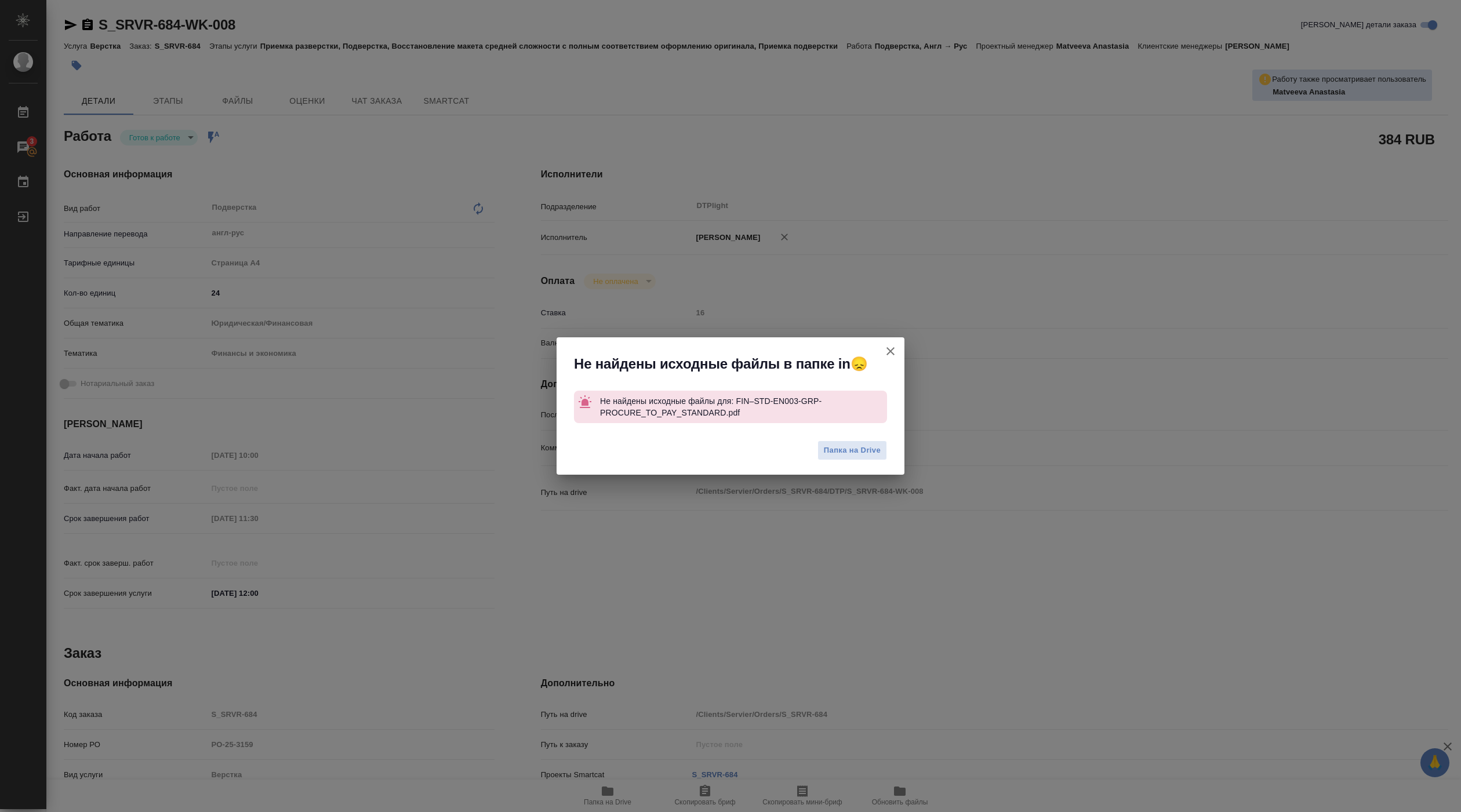
type textarea "x"
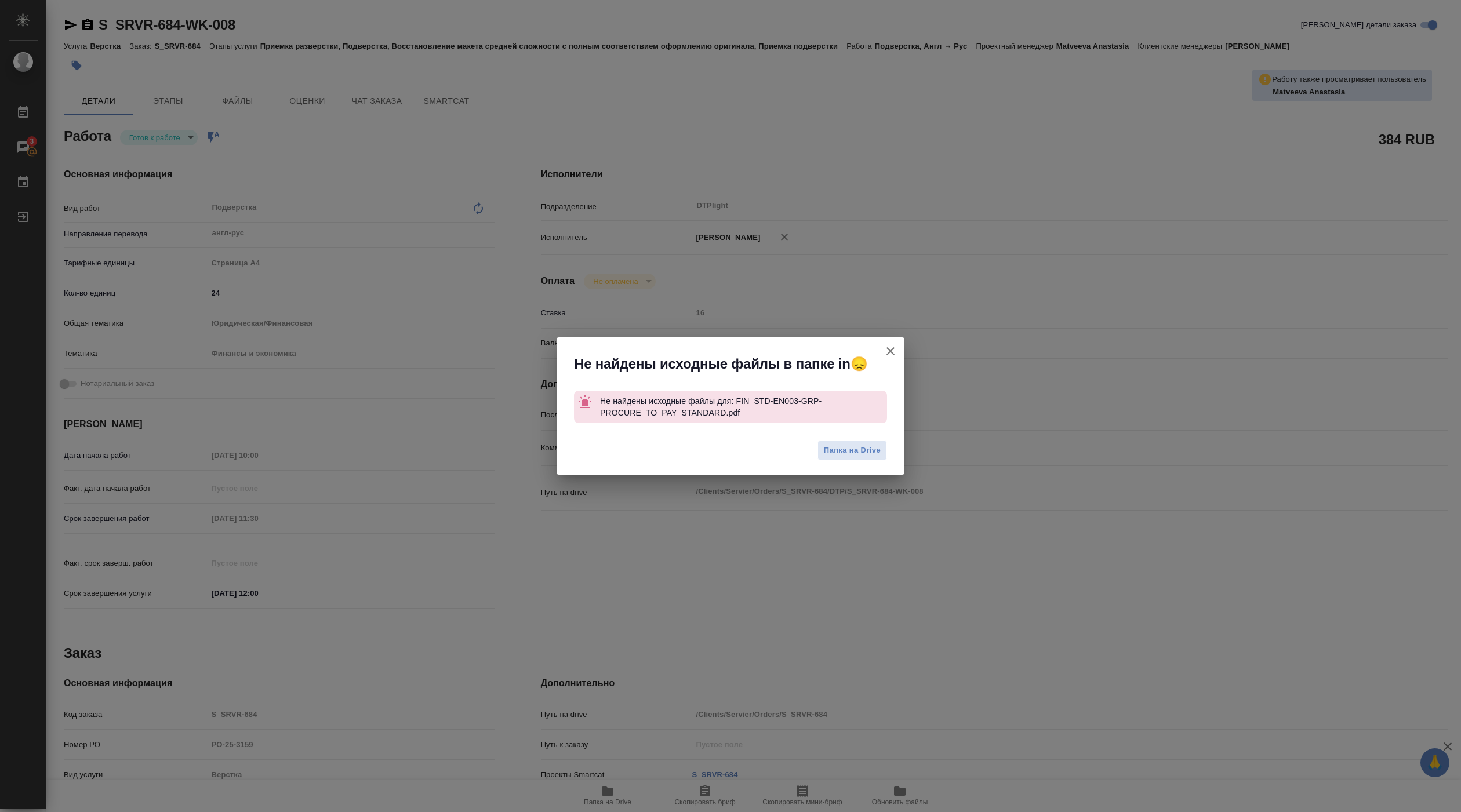
type textarea "x"
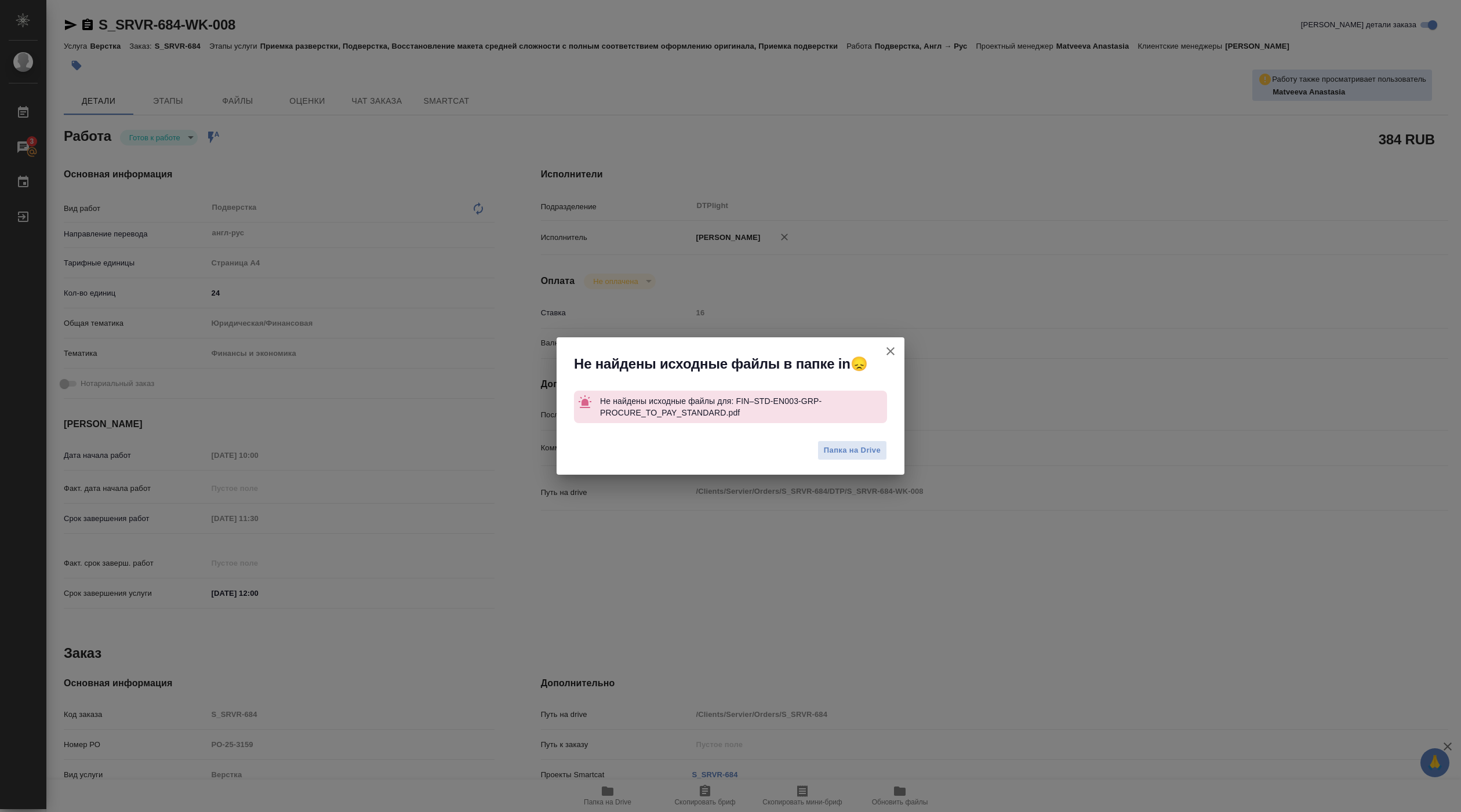
type textarea "x"
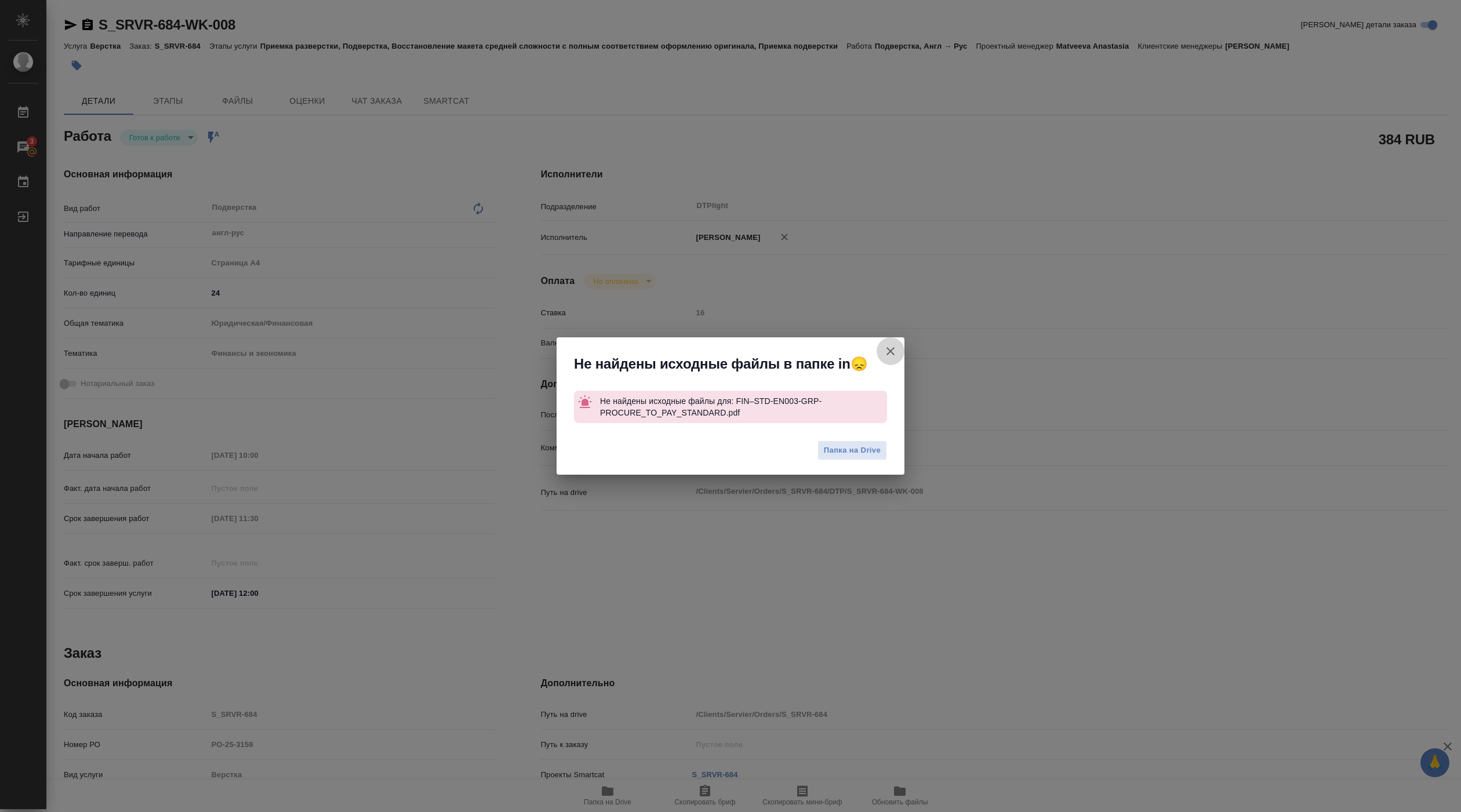
click at [889, 349] on icon "button" at bounding box center [891, 352] width 8 height 8
type textarea "x"
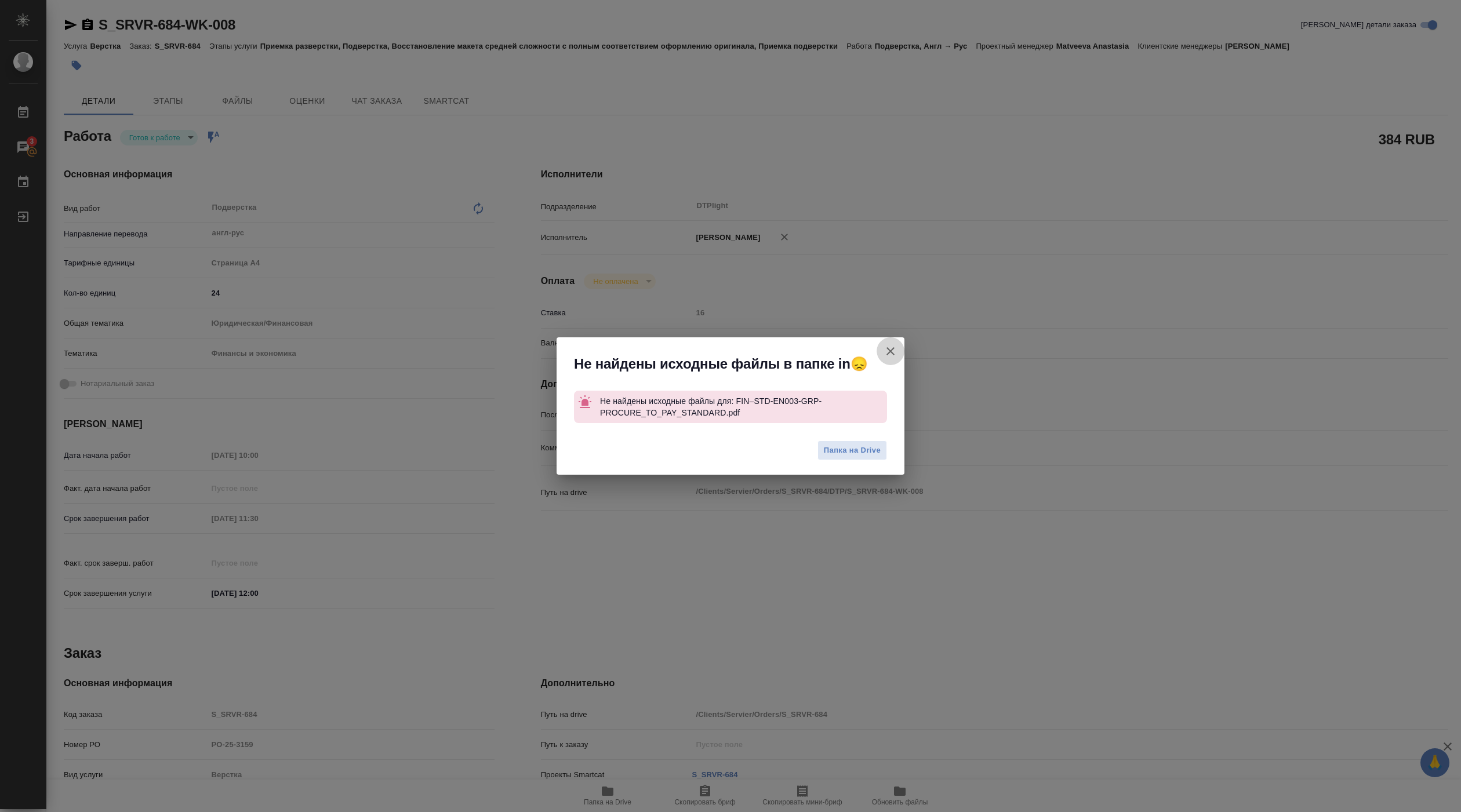
type textarea "x"
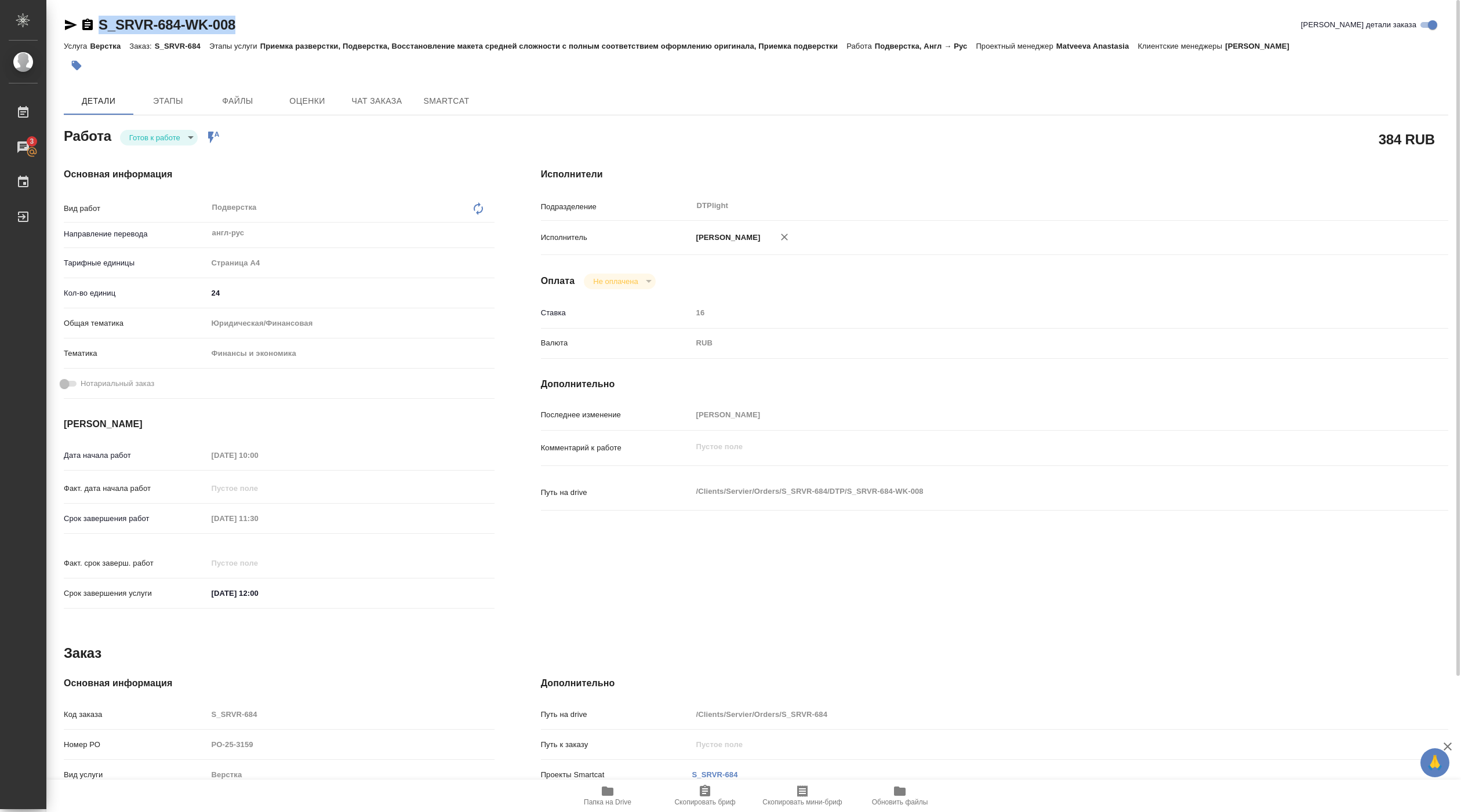
drag, startPoint x: 97, startPoint y: 35, endPoint x: 244, endPoint y: 26, distance: 147.3
click at [244, 26] on div "S_SRVR-684-WK-008 Кратко детали заказа" at bounding box center [756, 27] width 1385 height 23
copy link "S_SRVR-684-WK-008"
click at [67, 21] on icon "button" at bounding box center [71, 24] width 12 height 10
copy link "S_SRVR-684-WK-008"
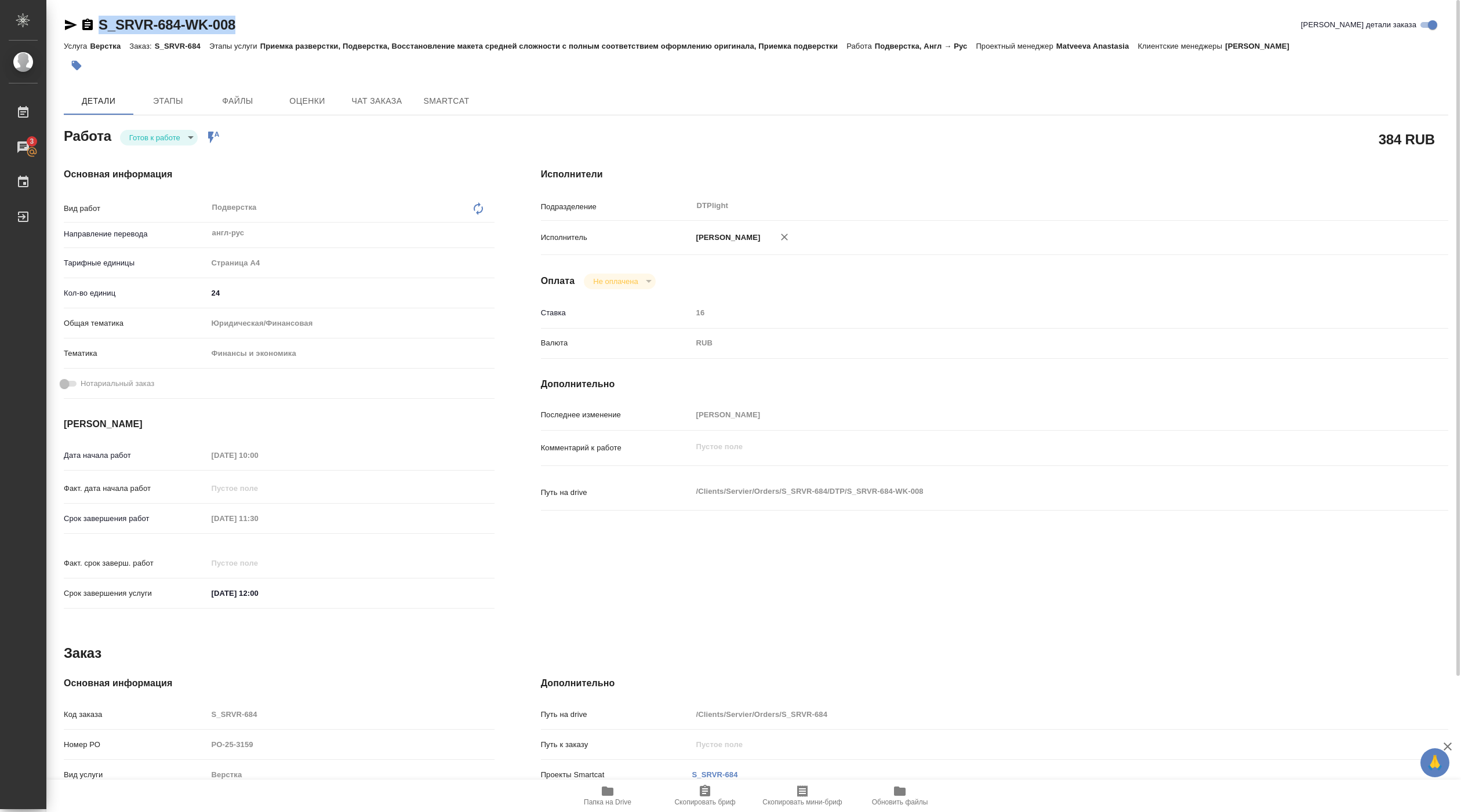
click at [611, 800] on span "Папка на Drive" at bounding box center [608, 802] width 48 height 8
click at [160, 138] on body "🙏 .cls-1 fill:#fff; AWATERA Pankina Anna Работы 3 Чаты График Выйти S_SRVR-684-…" at bounding box center [730, 406] width 1461 height 812
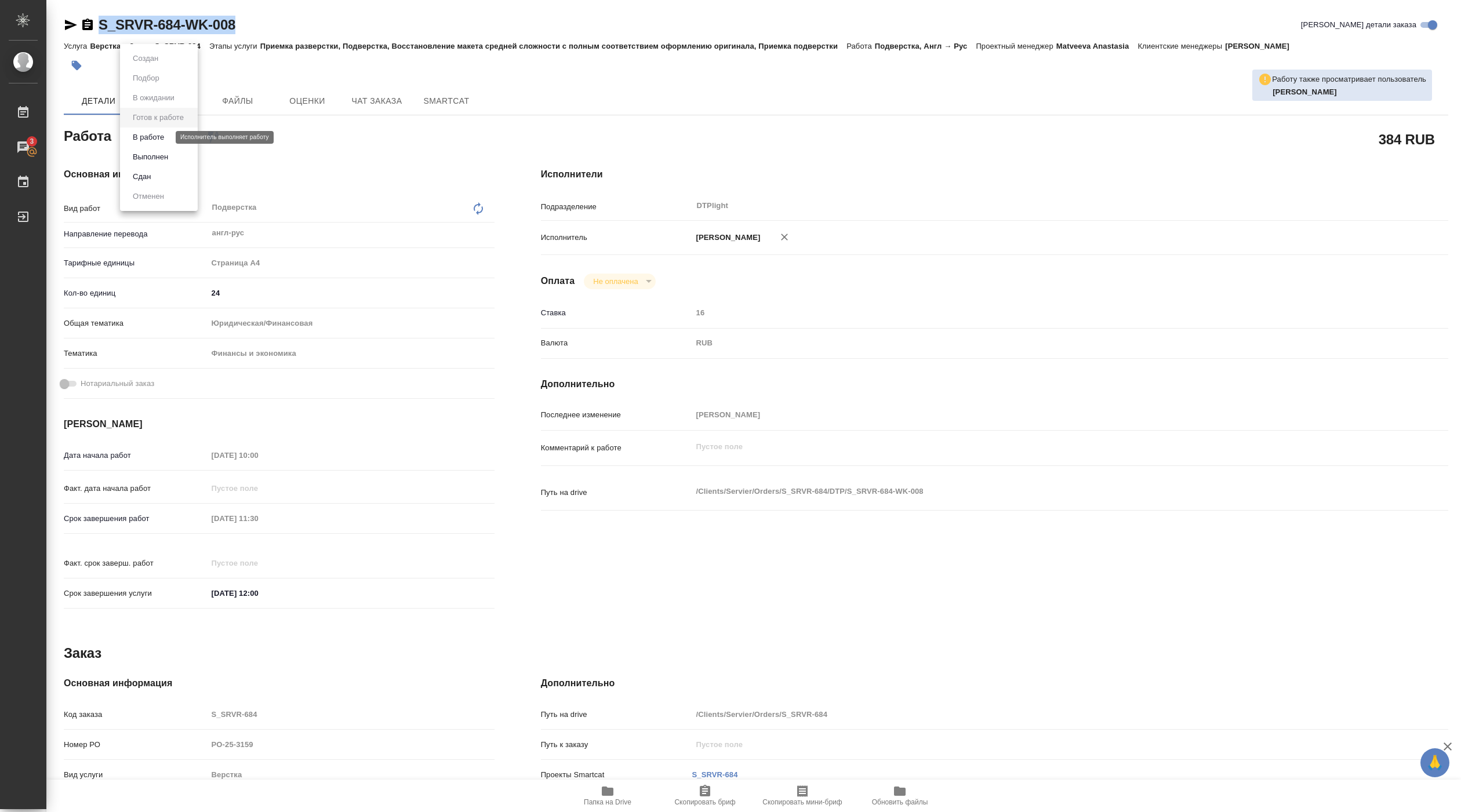
click at [158, 138] on button "В работе" at bounding box center [148, 137] width 38 height 12
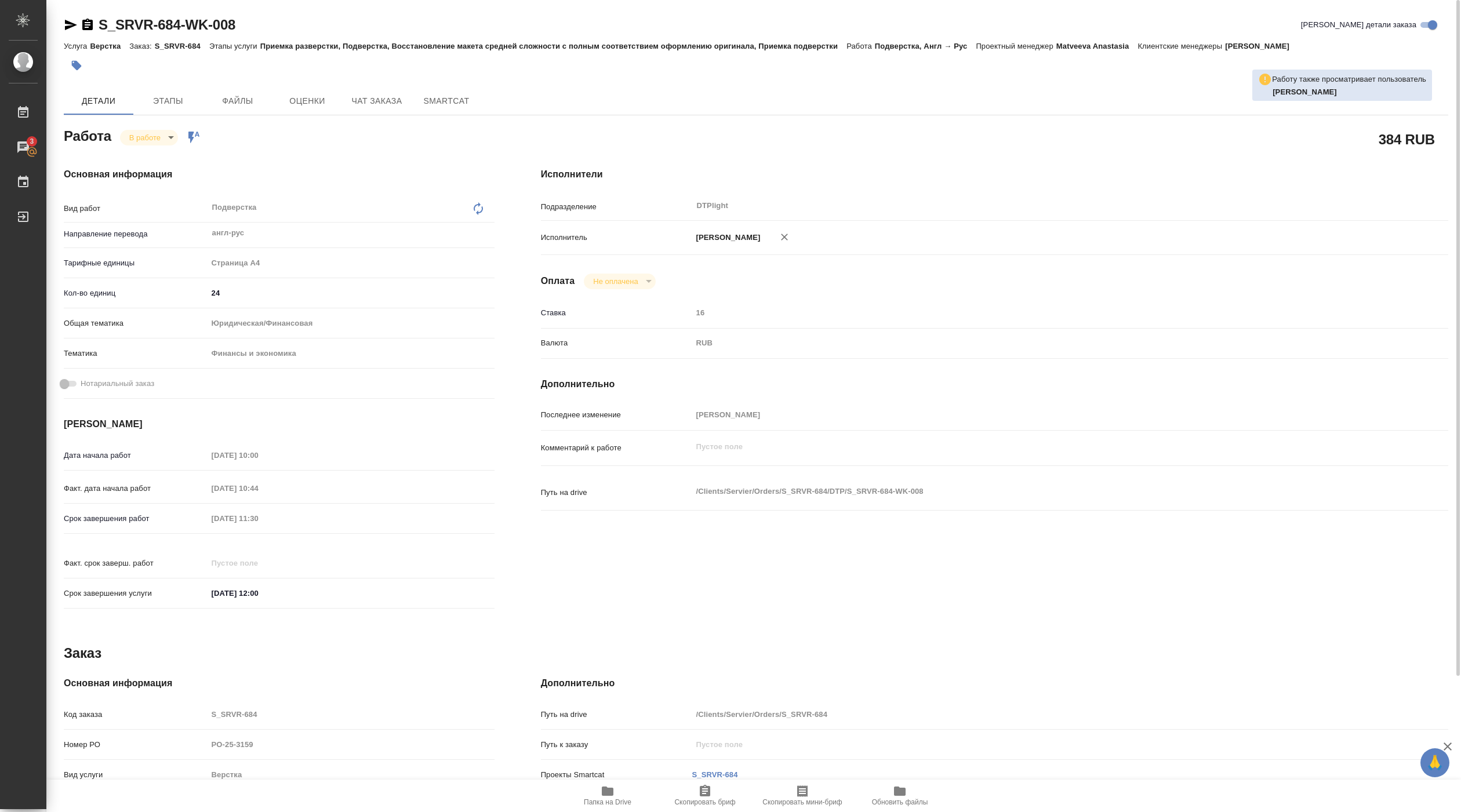
type textarea "x"
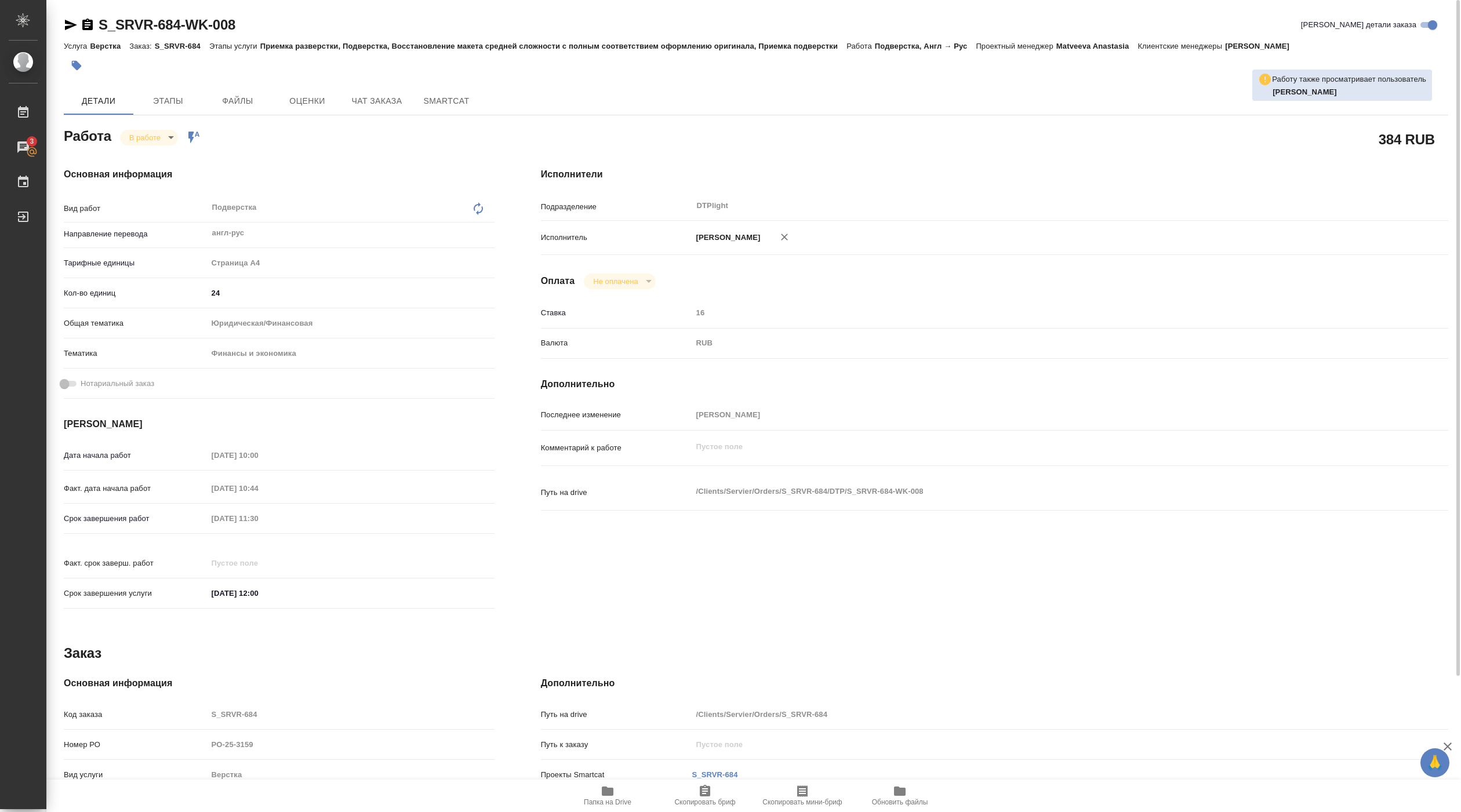
type textarea "x"
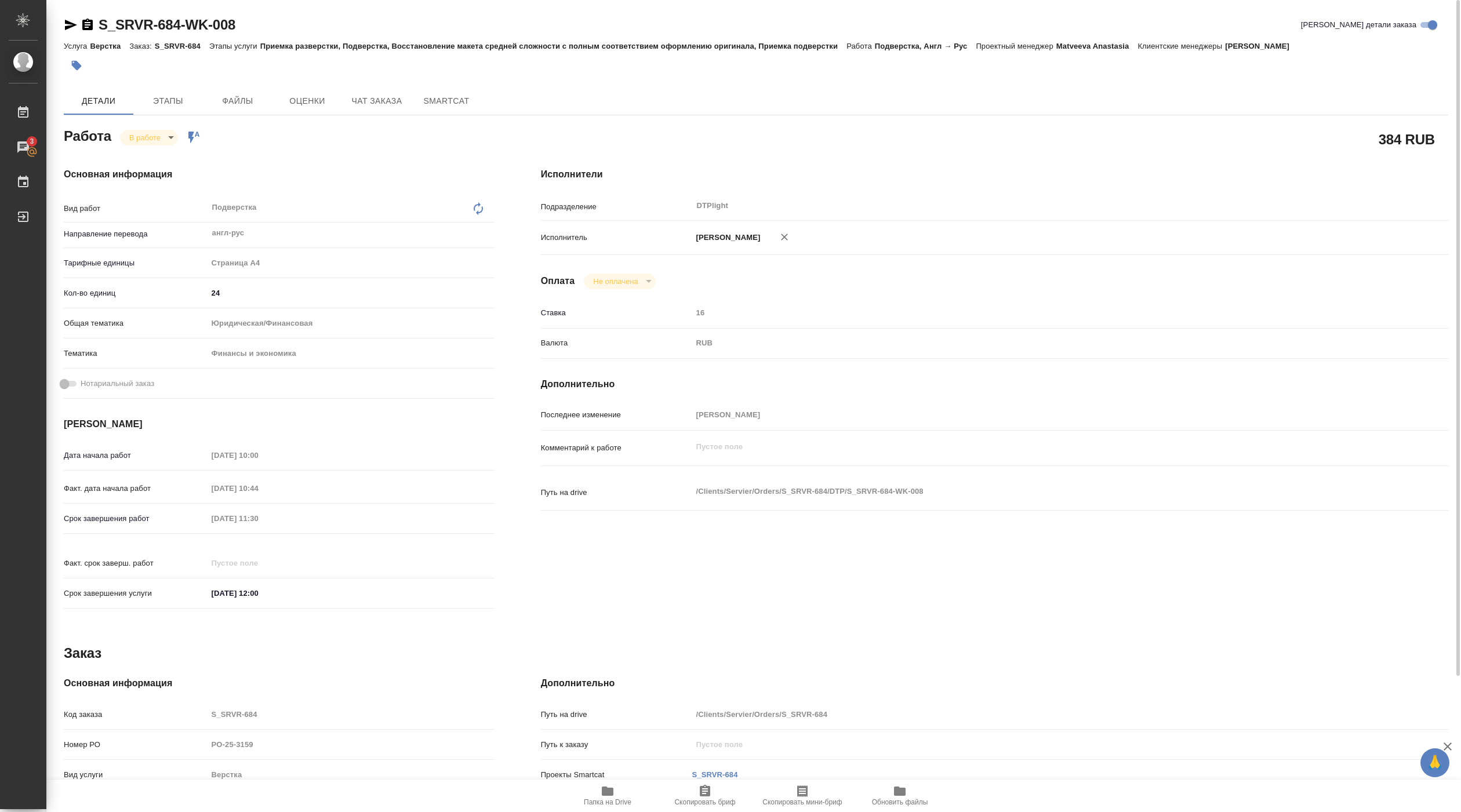
click at [614, 789] on icon "button" at bounding box center [608, 791] width 14 height 14
click at [157, 134] on body "🙏 .cls-1 fill:#fff; AWATERA Pankina Anna Работы 3 Чаты График Выйти S_SRVR-684-…" at bounding box center [730, 406] width 1461 height 812
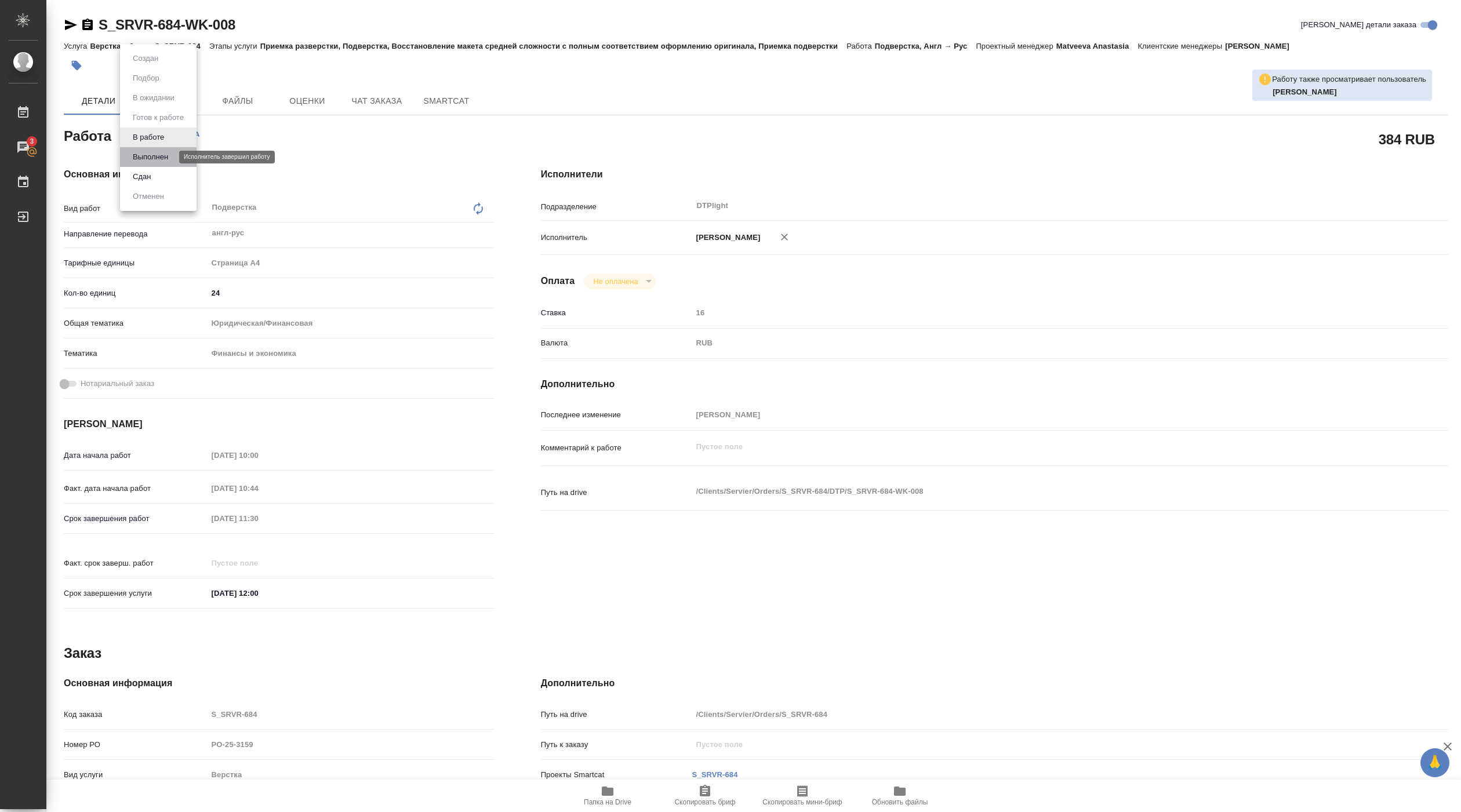
click at [150, 155] on button "Выполнен" at bounding box center [150, 157] width 42 height 12
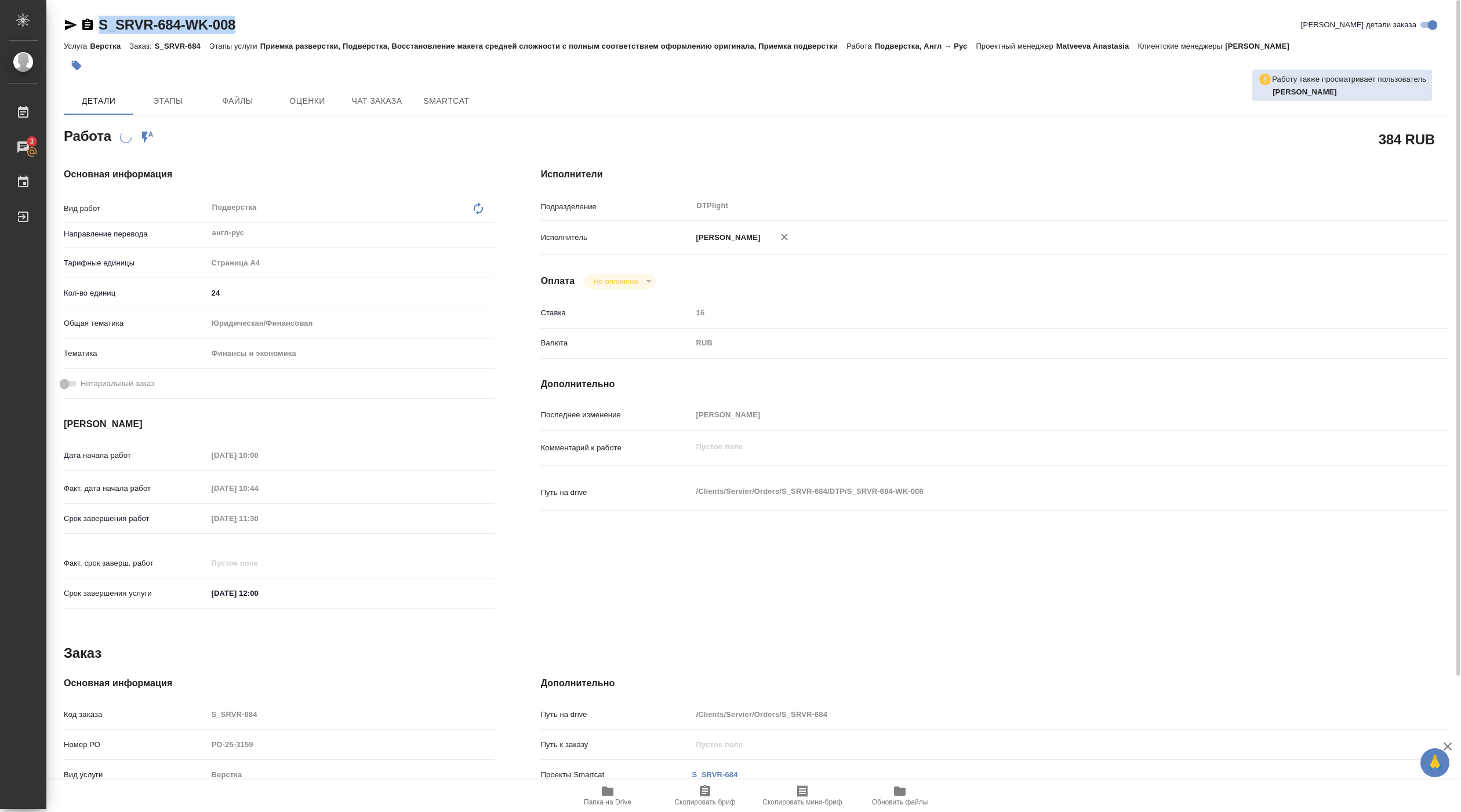
drag, startPoint x: 100, startPoint y: 35, endPoint x: 256, endPoint y: 33, distance: 156.0
click at [256, 33] on div "S_SRVR-684-WK-008 Кратко детали заказа" at bounding box center [756, 27] width 1385 height 23
copy link "S_SRVR-684-WK-008"
type textarea "x"
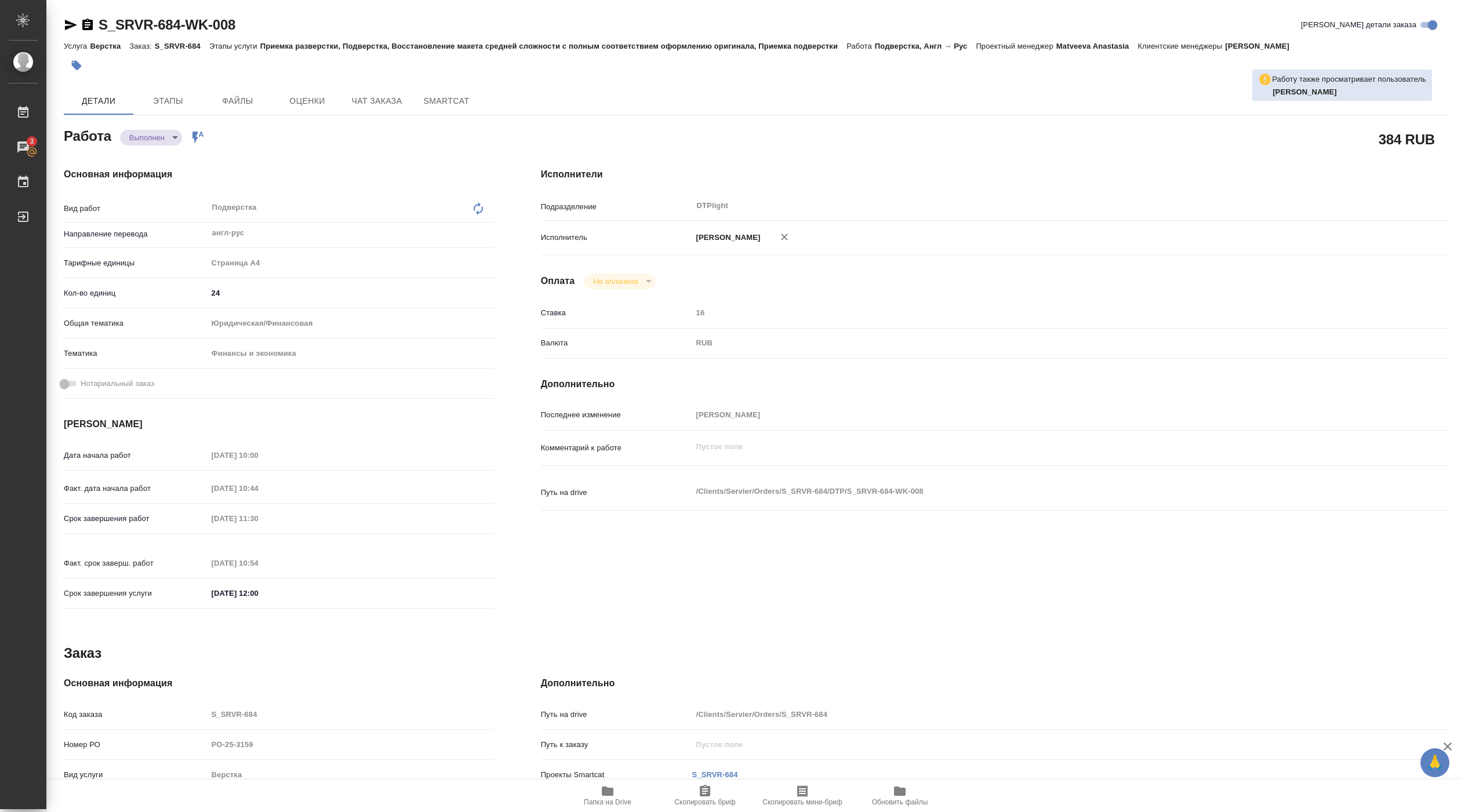
type textarea "x"
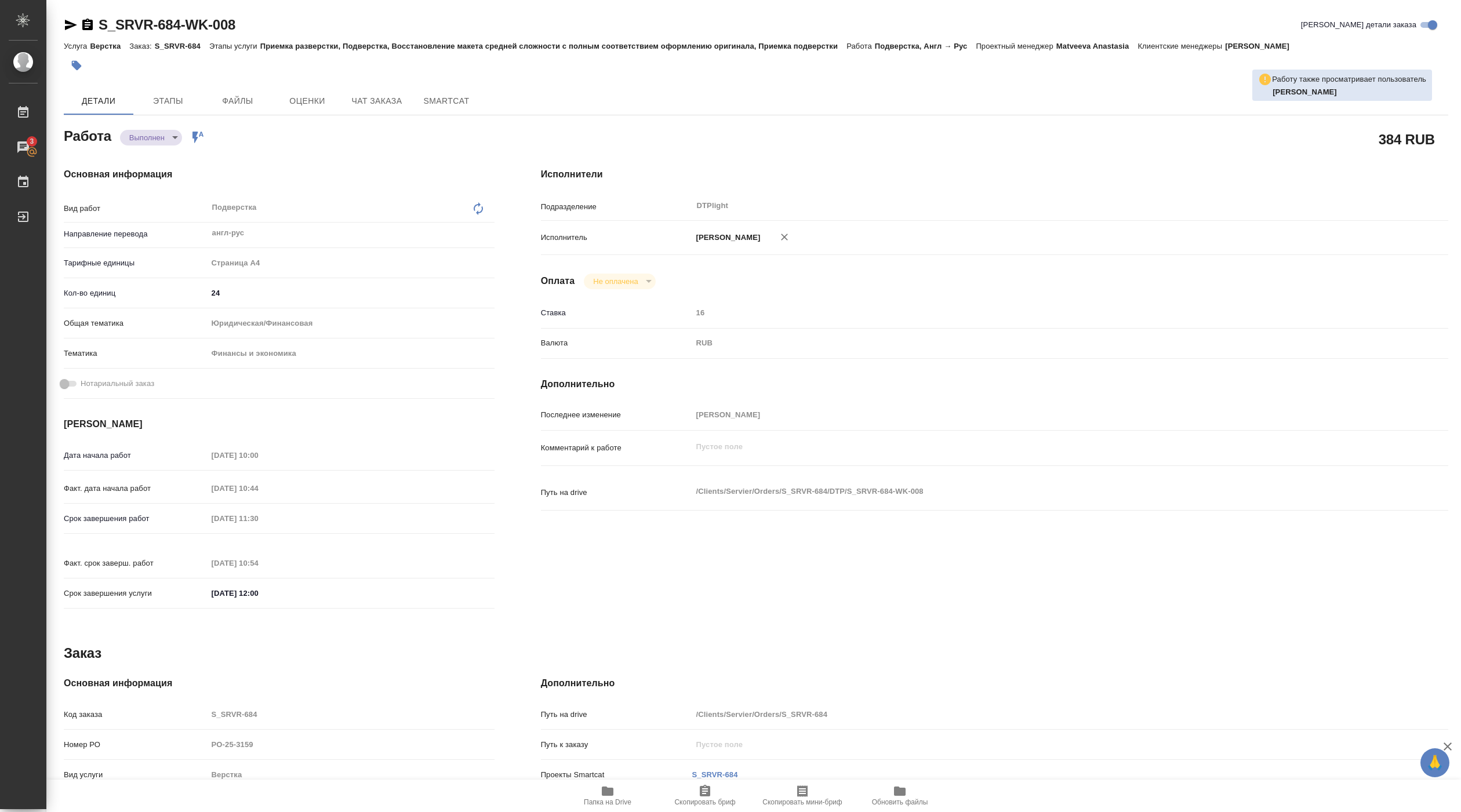
type textarea "x"
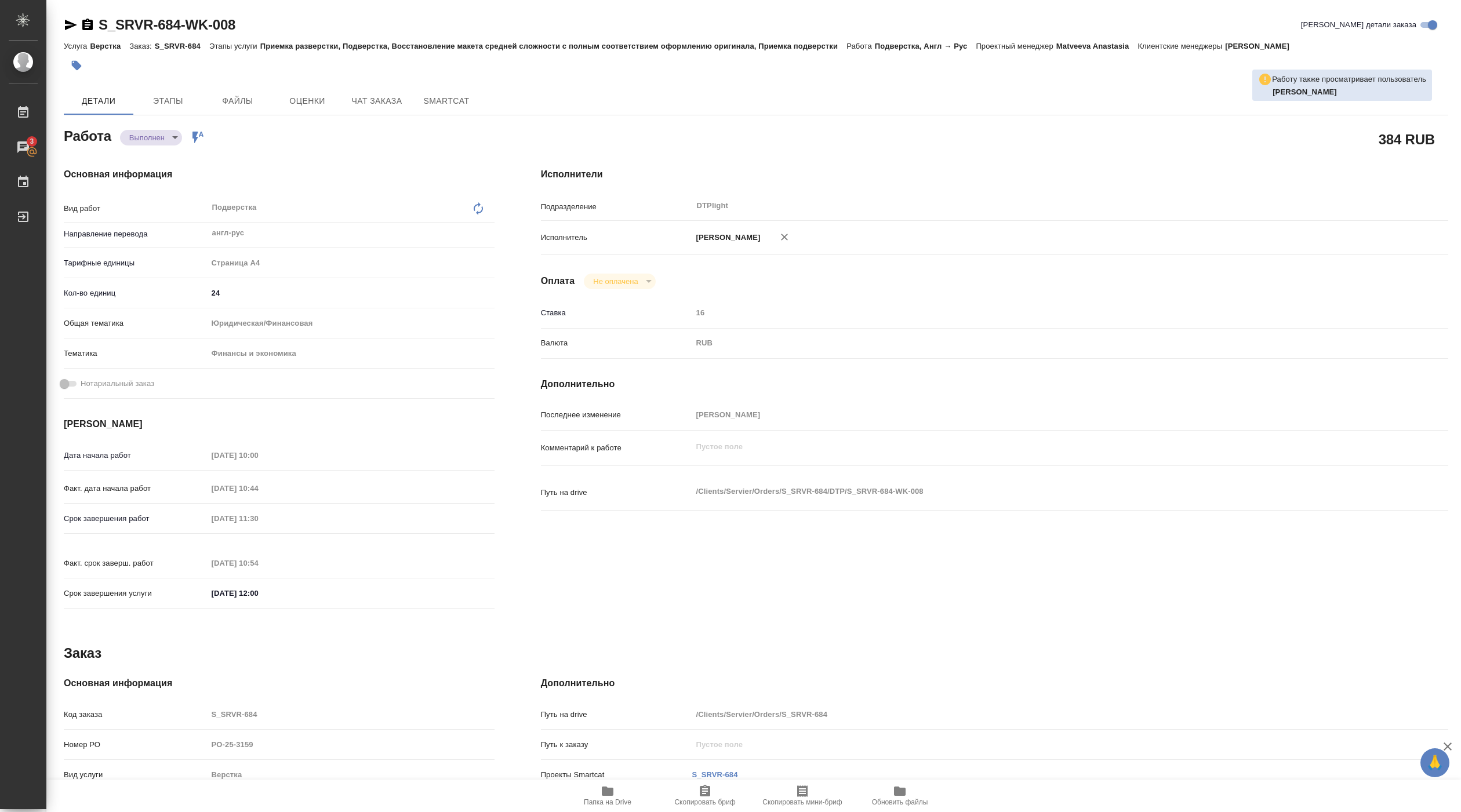
type textarea "x"
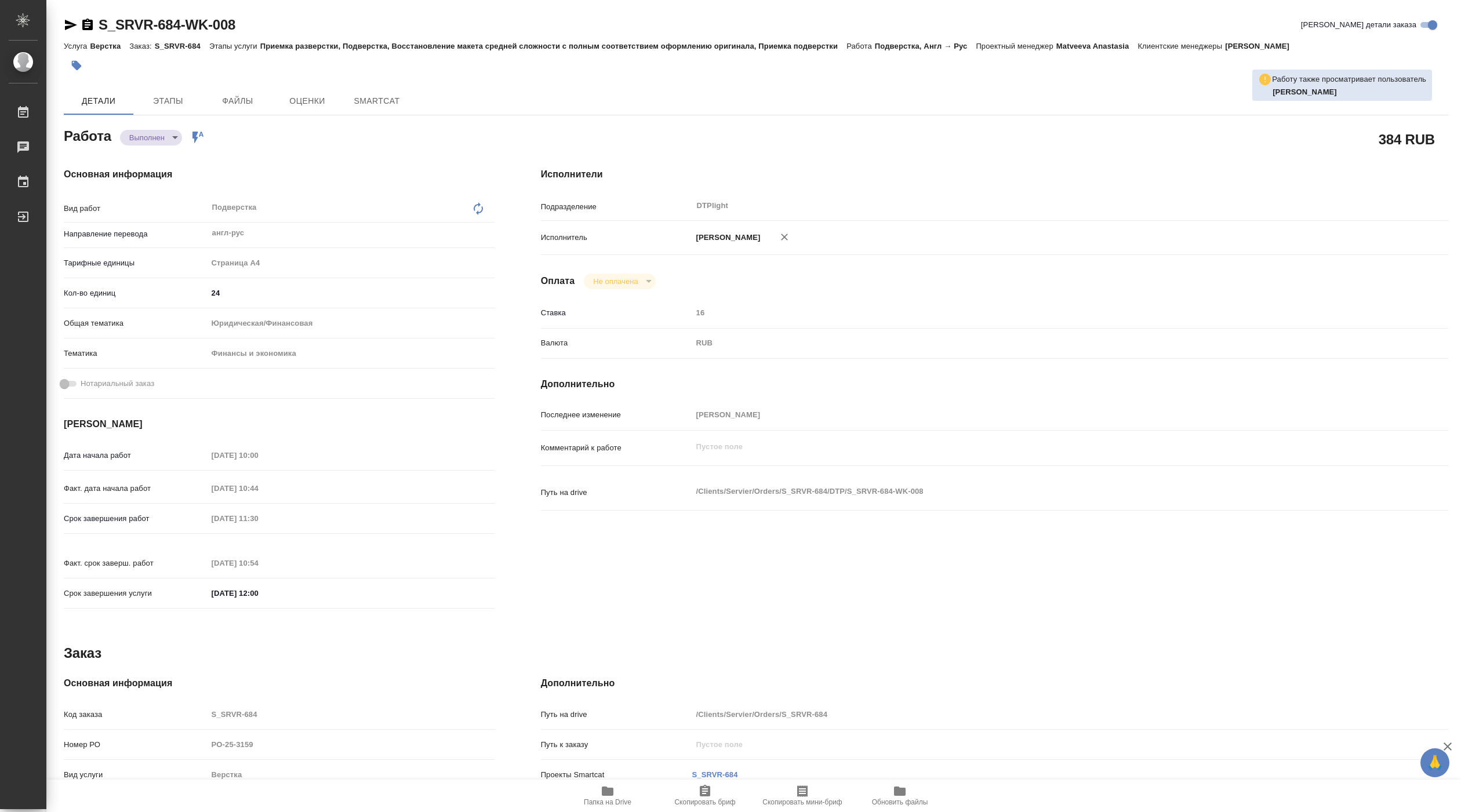
type textarea "x"
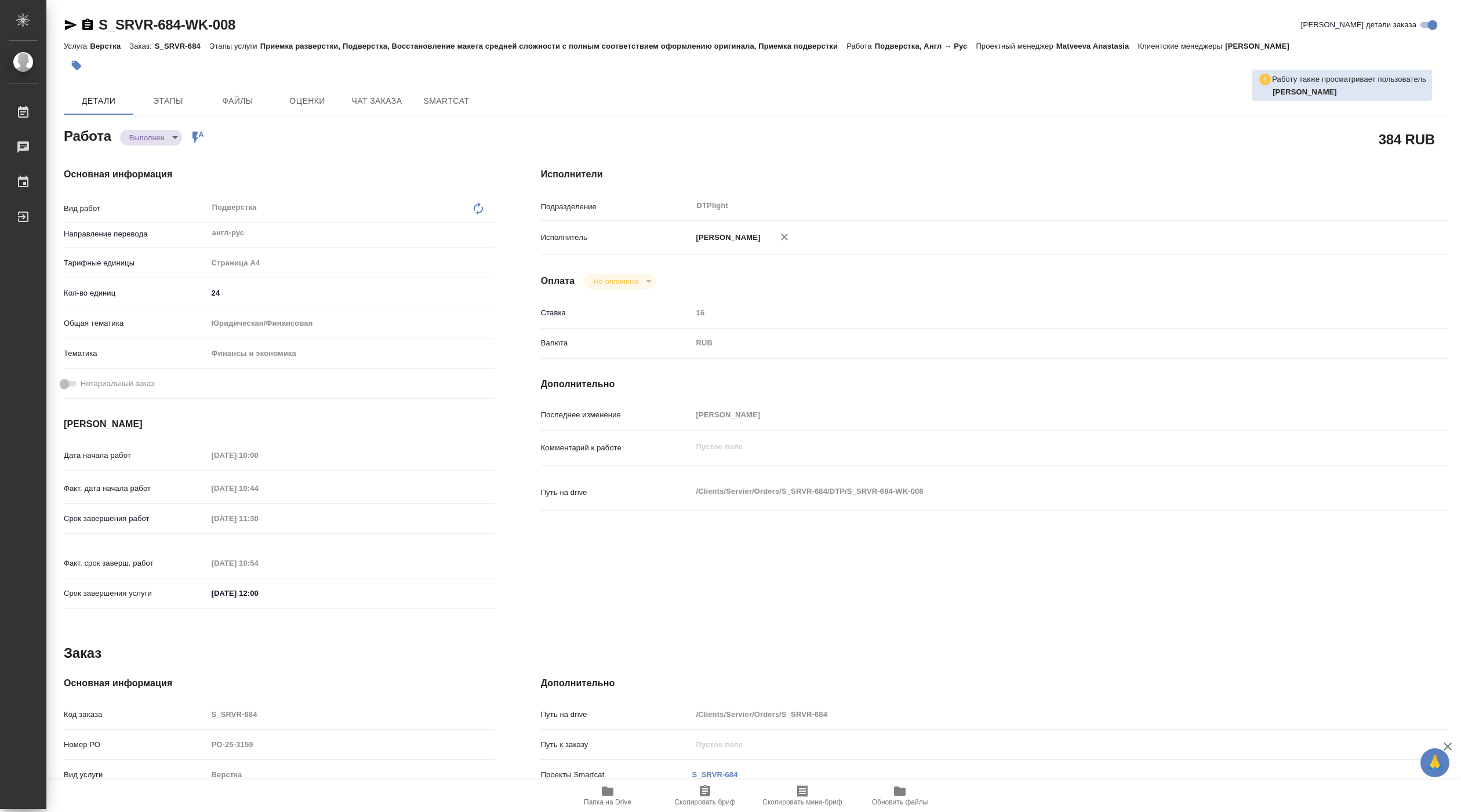
type textarea "x"
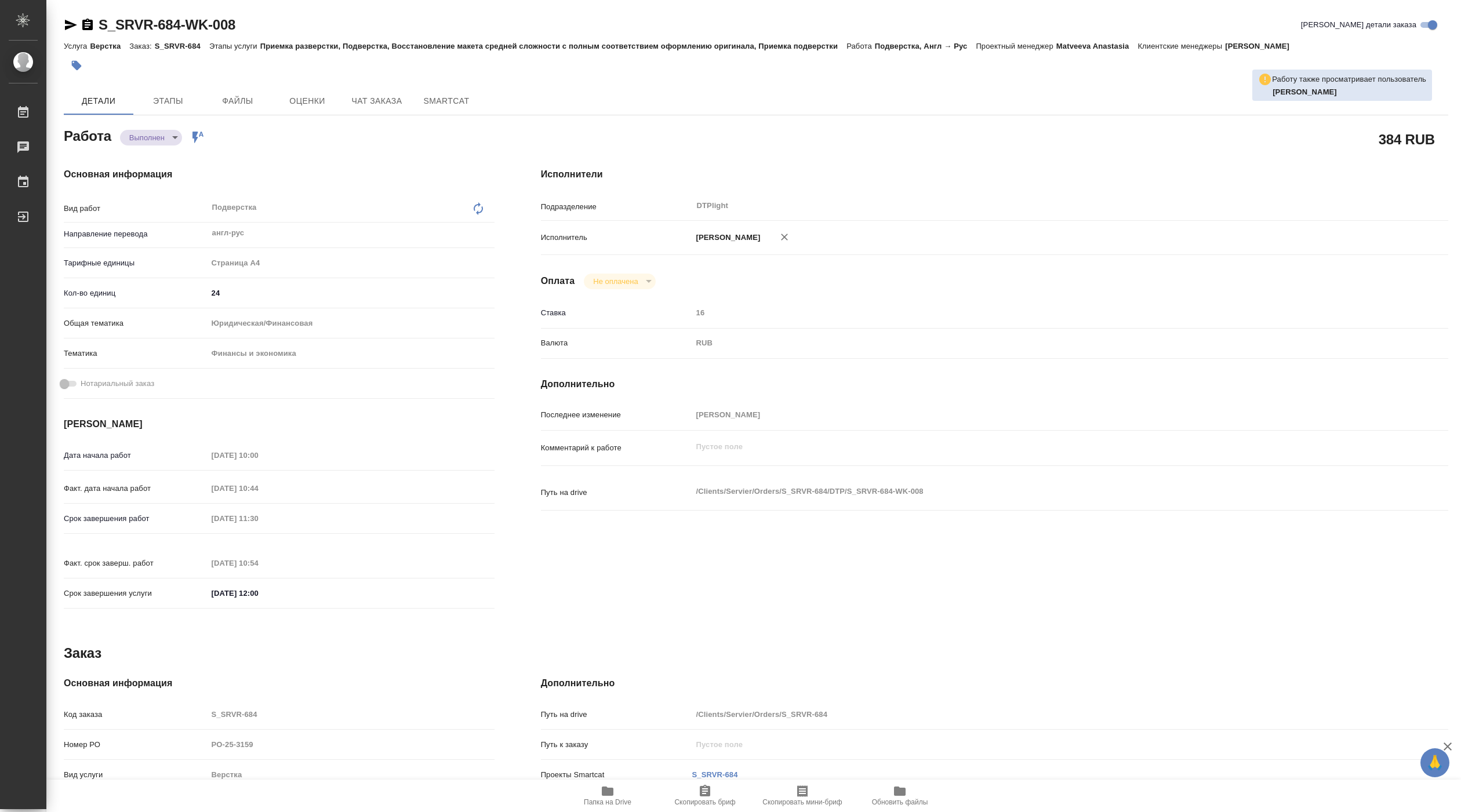
type textarea "x"
